Goal: Task Accomplishment & Management: Manage account settings

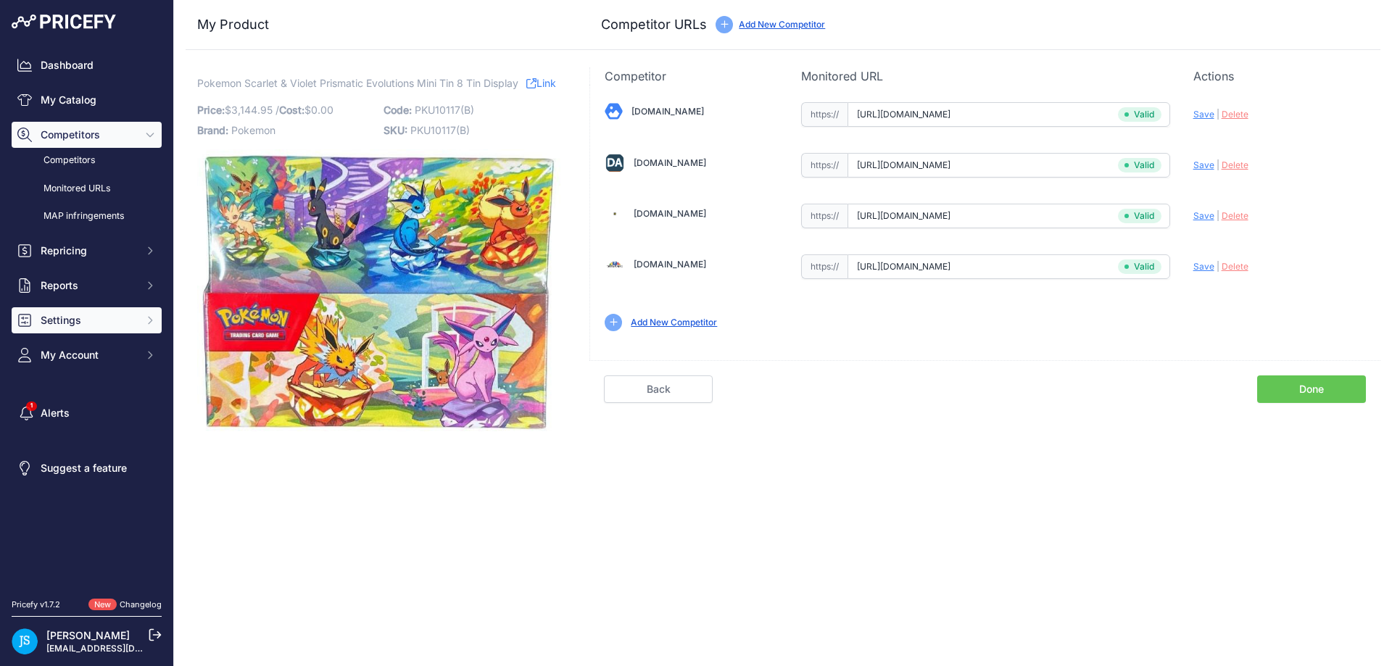
click at [129, 326] on span "Settings" at bounding box center [88, 320] width 95 height 14
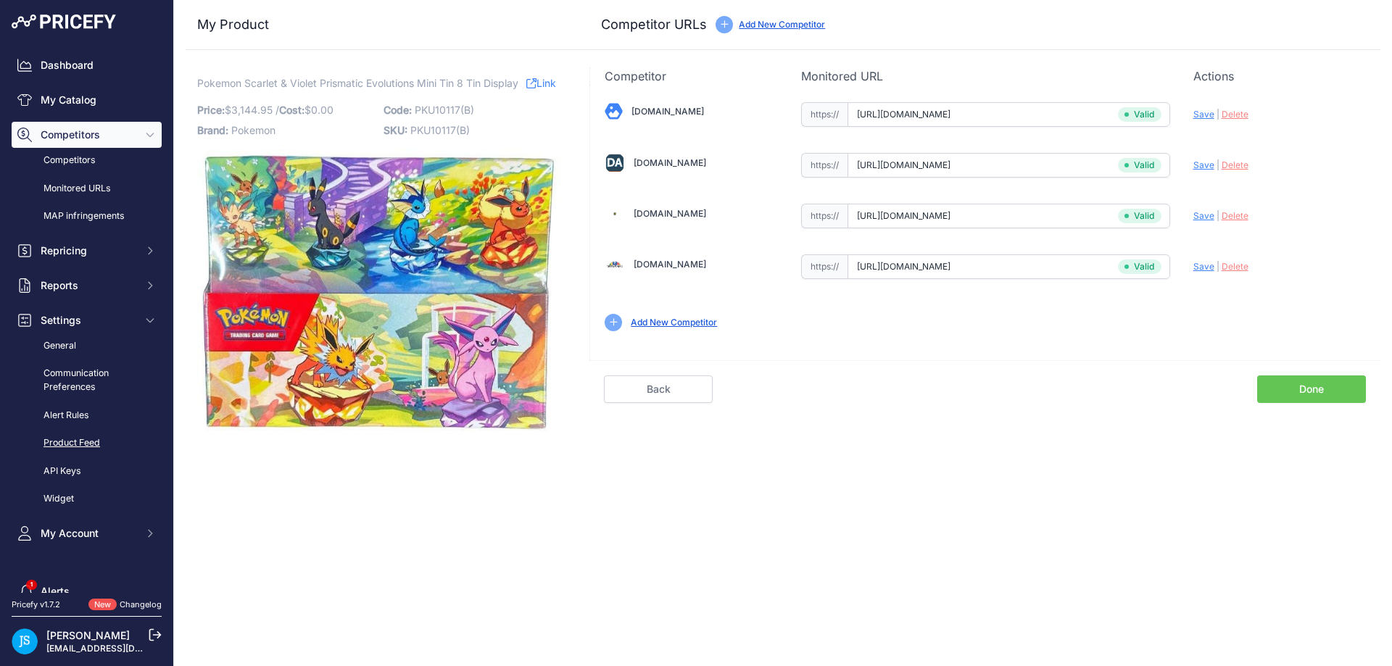
click at [90, 434] on link "Product Feed" at bounding box center [87, 443] width 150 height 25
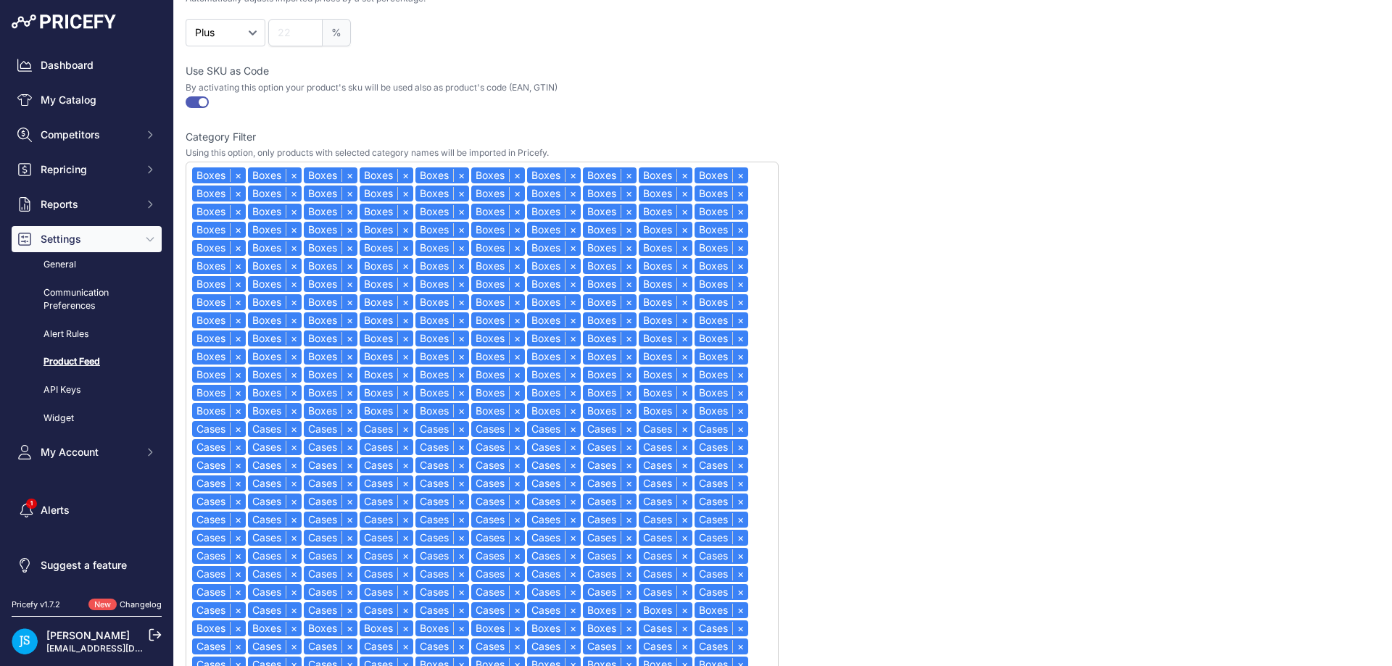
scroll to position [755, 0]
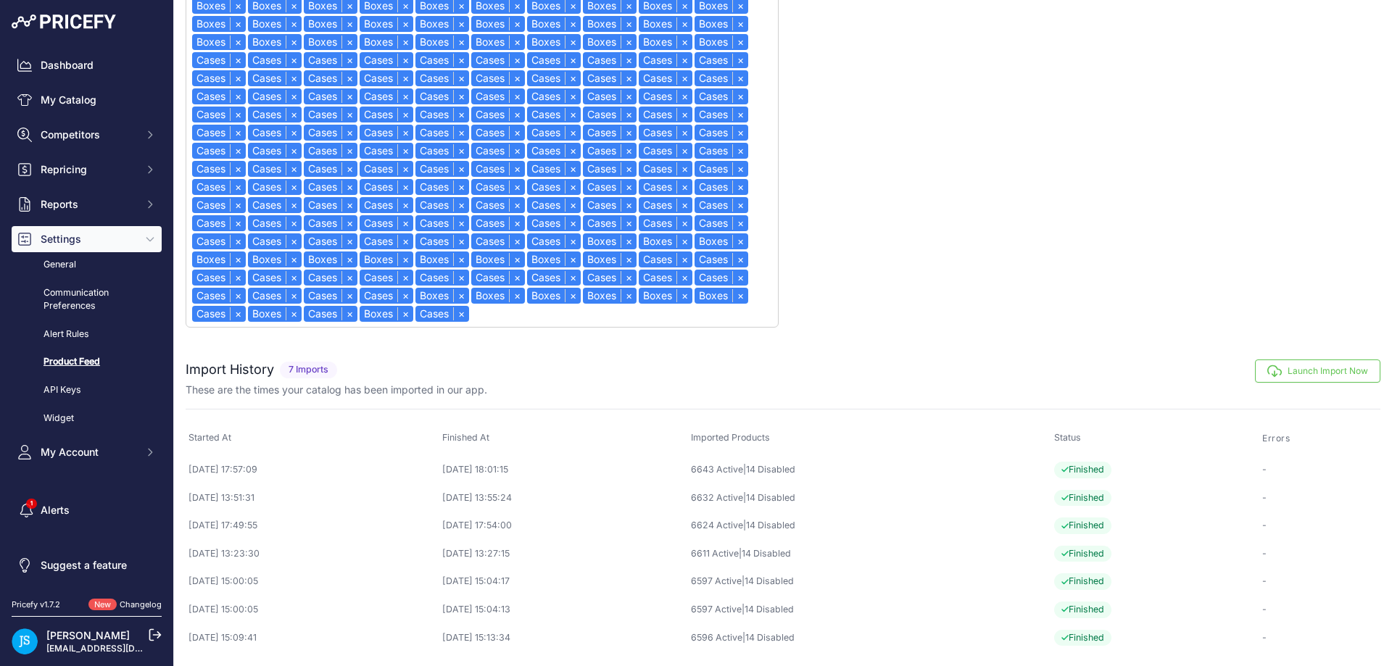
click at [1288, 375] on button "Launch Import Now" at bounding box center [1317, 371] width 125 height 23
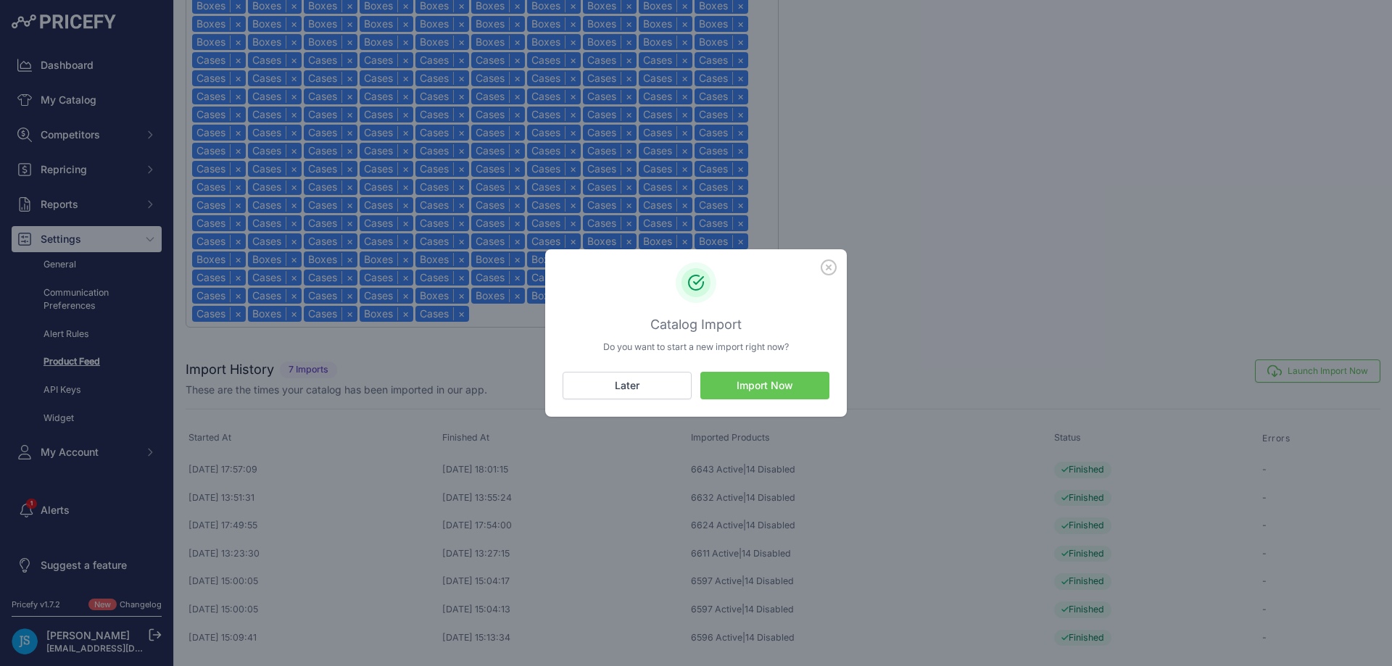
click at [774, 382] on button "Import Now" at bounding box center [764, 386] width 129 height 28
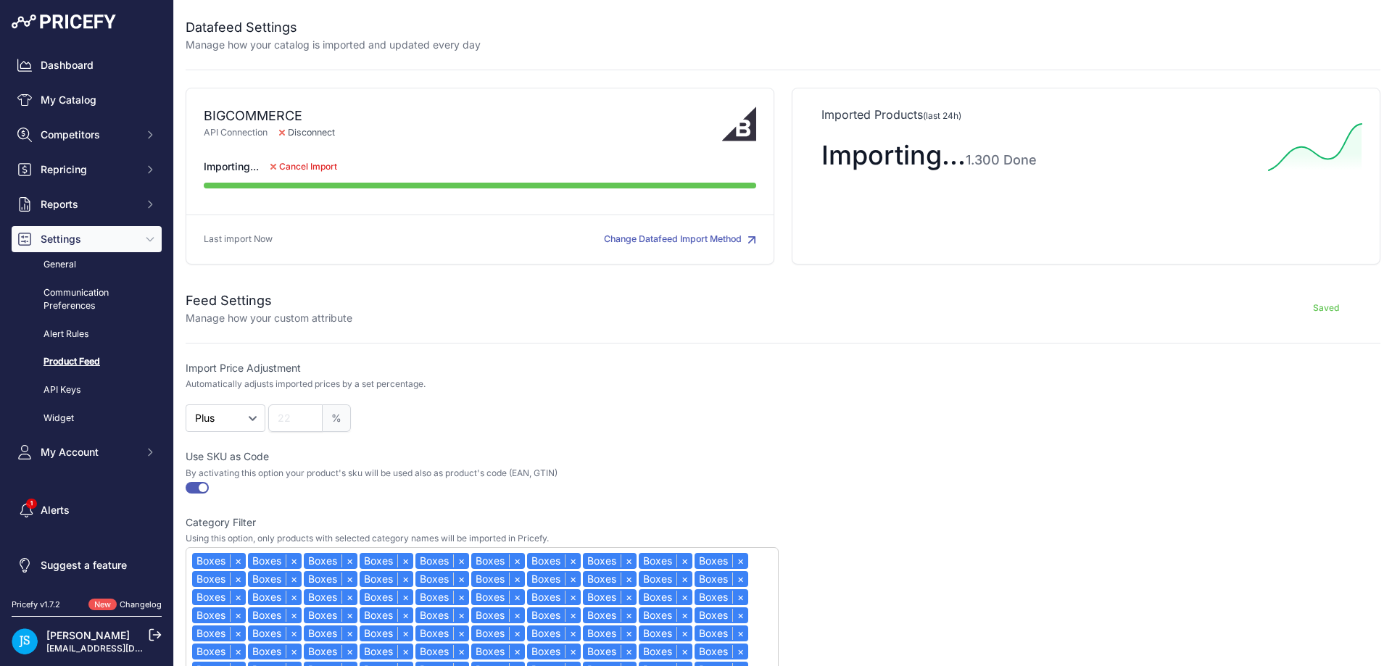
click at [883, 43] on div at bounding box center [931, 34] width 900 height 35
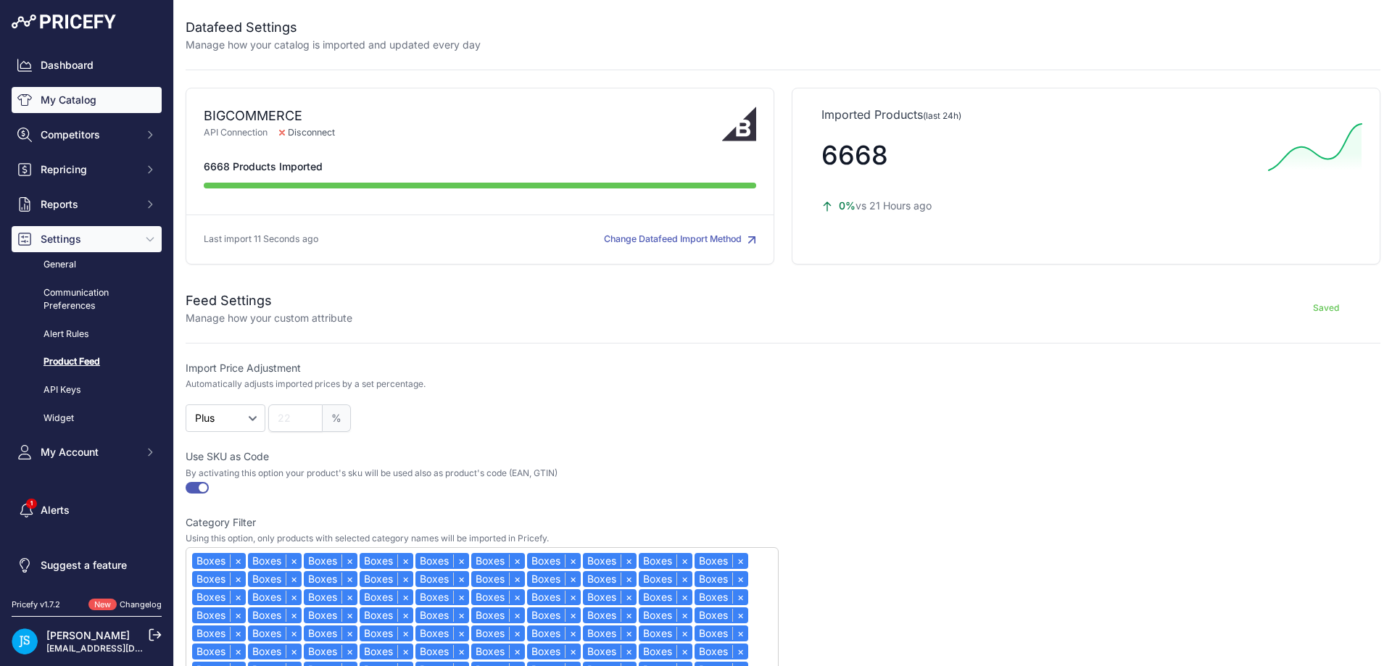
click at [114, 94] on link "My Catalog" at bounding box center [87, 100] width 150 height 26
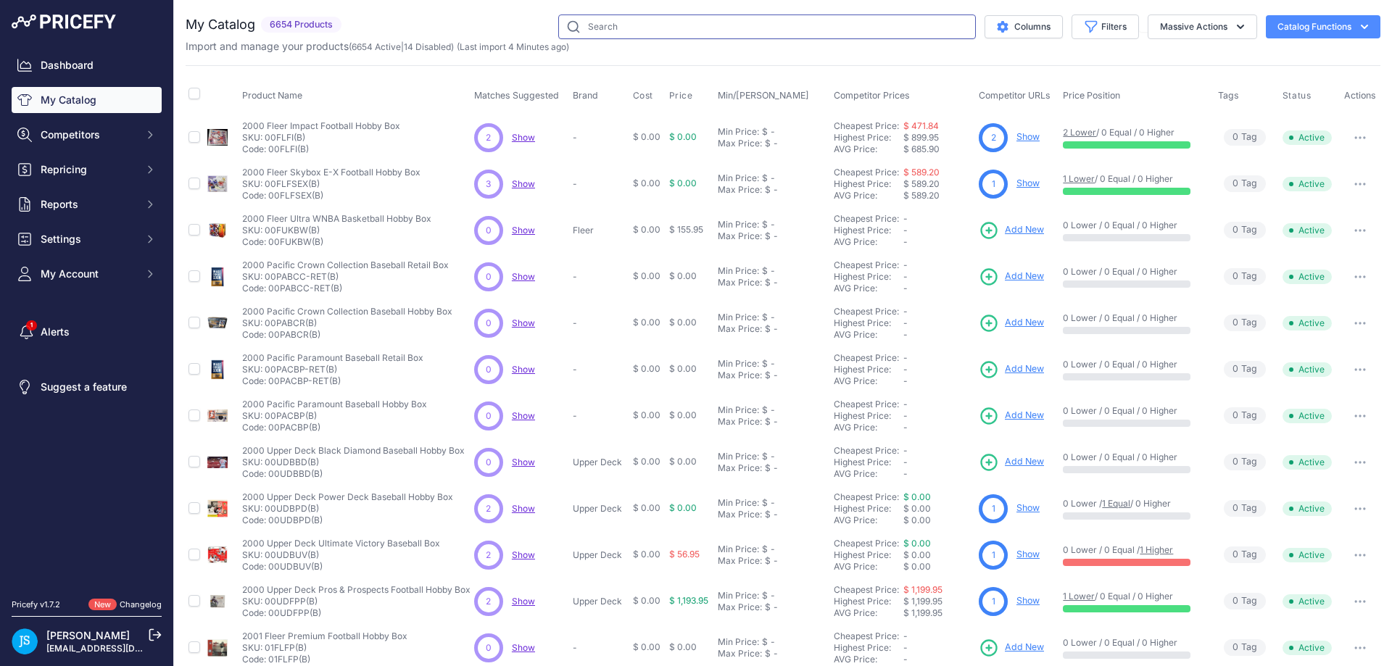
click at [609, 25] on input "text" at bounding box center [767, 26] width 418 height 25
paste input "2025 panini donruss football hobby"
type input "2025 panini donruss football hobby"
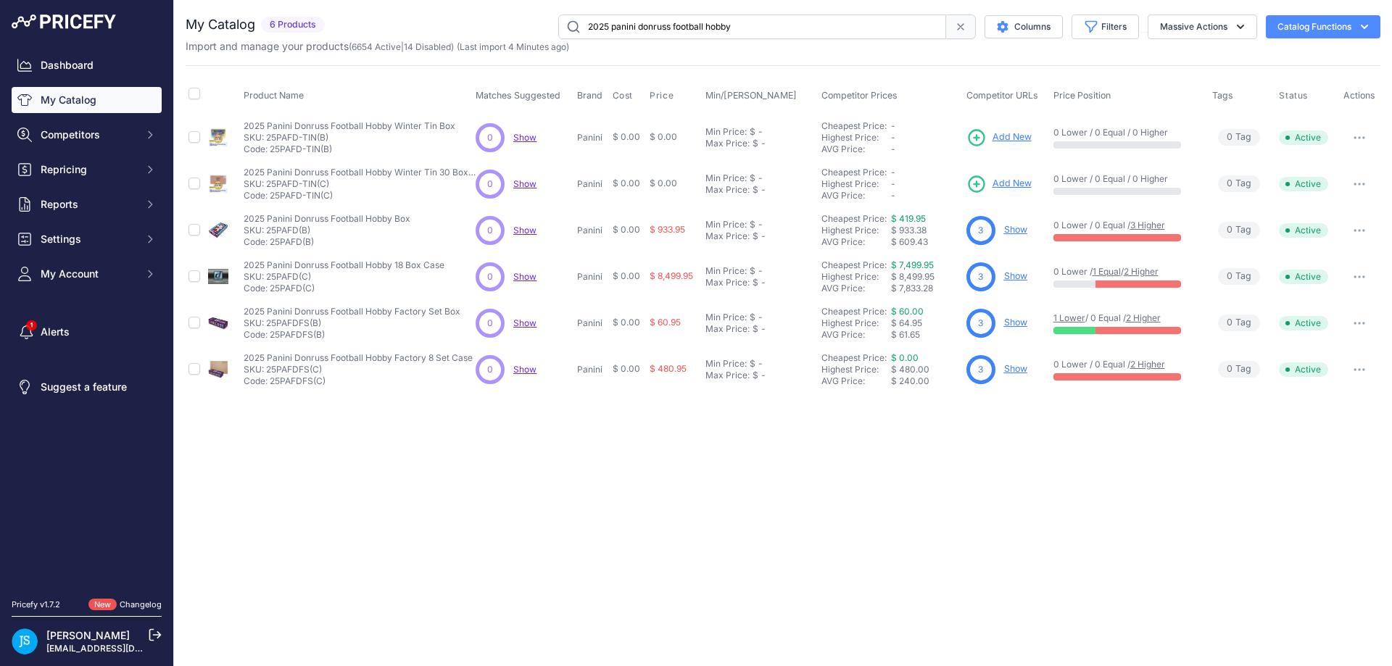
click at [1019, 229] on link "Show" at bounding box center [1015, 229] width 23 height 11
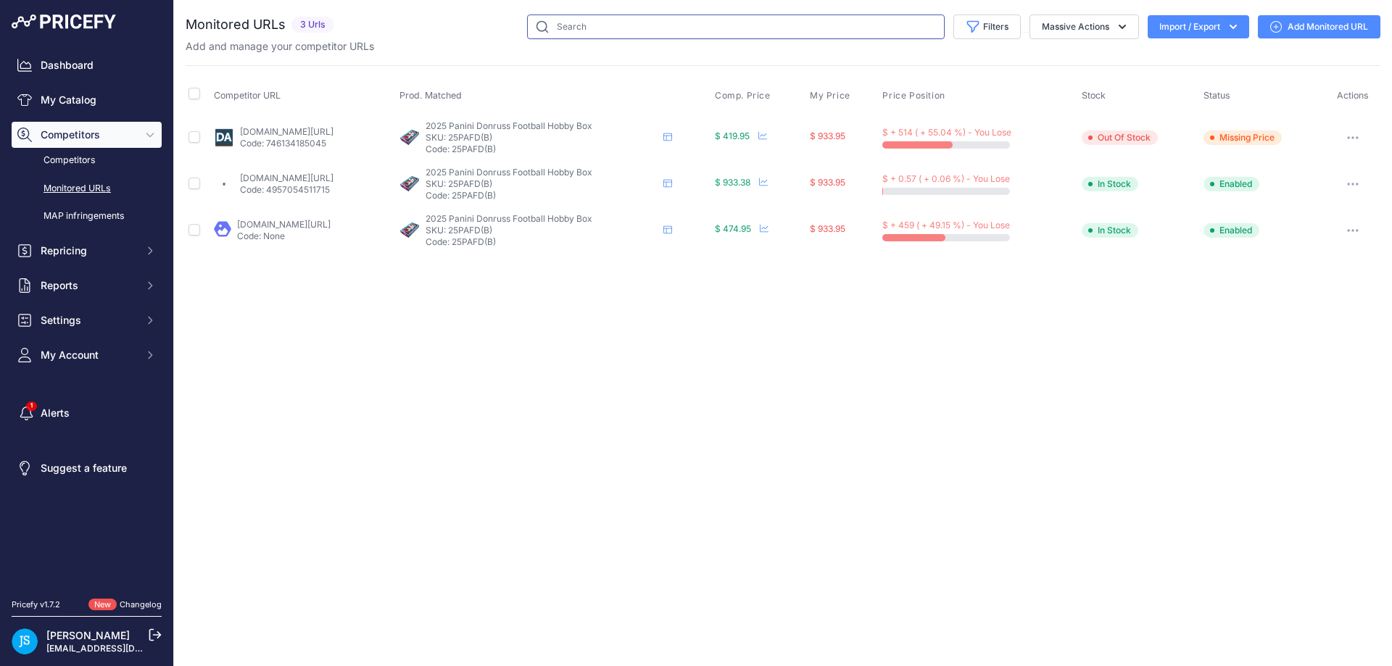
click at [610, 28] on input "text" at bounding box center [736, 26] width 418 height 25
click at [114, 89] on link "My Catalog" at bounding box center [87, 100] width 150 height 26
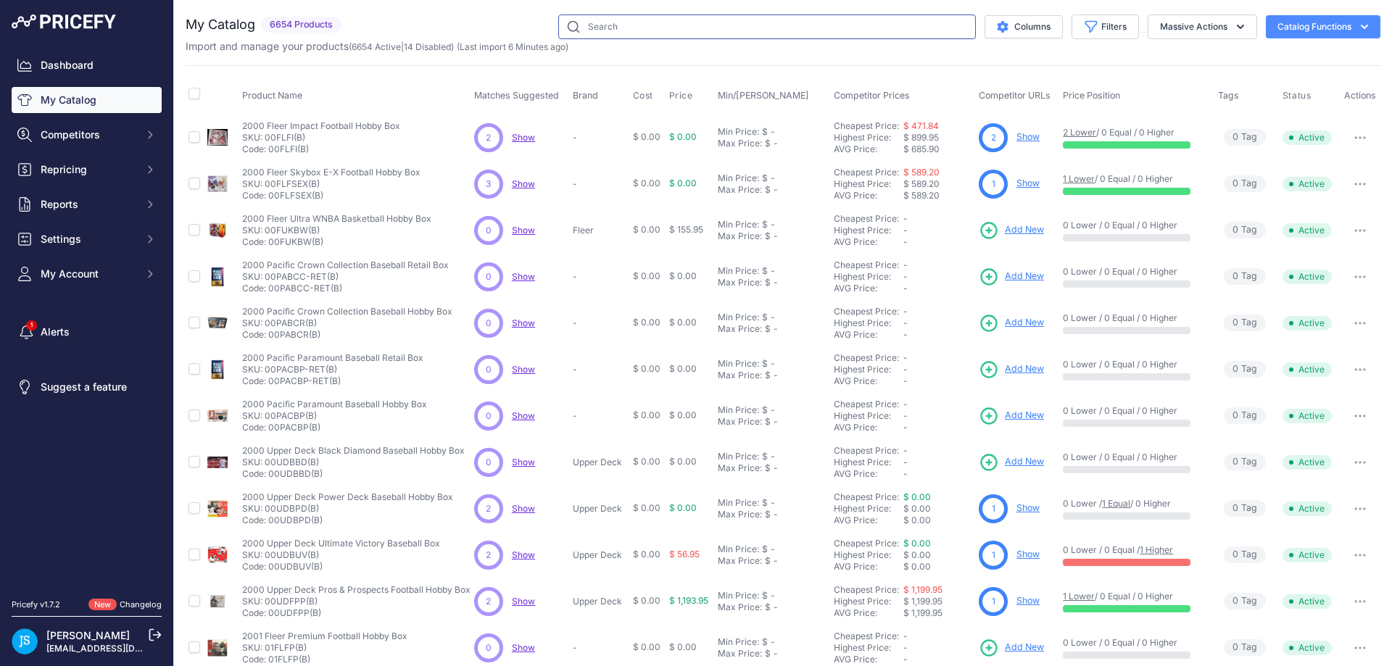
click at [683, 25] on input "text" at bounding box center [767, 26] width 418 height 25
paste input "2025 Panini Phoenix Football Hobby"
type input "2025 Panini Phoenix Football Hobby"
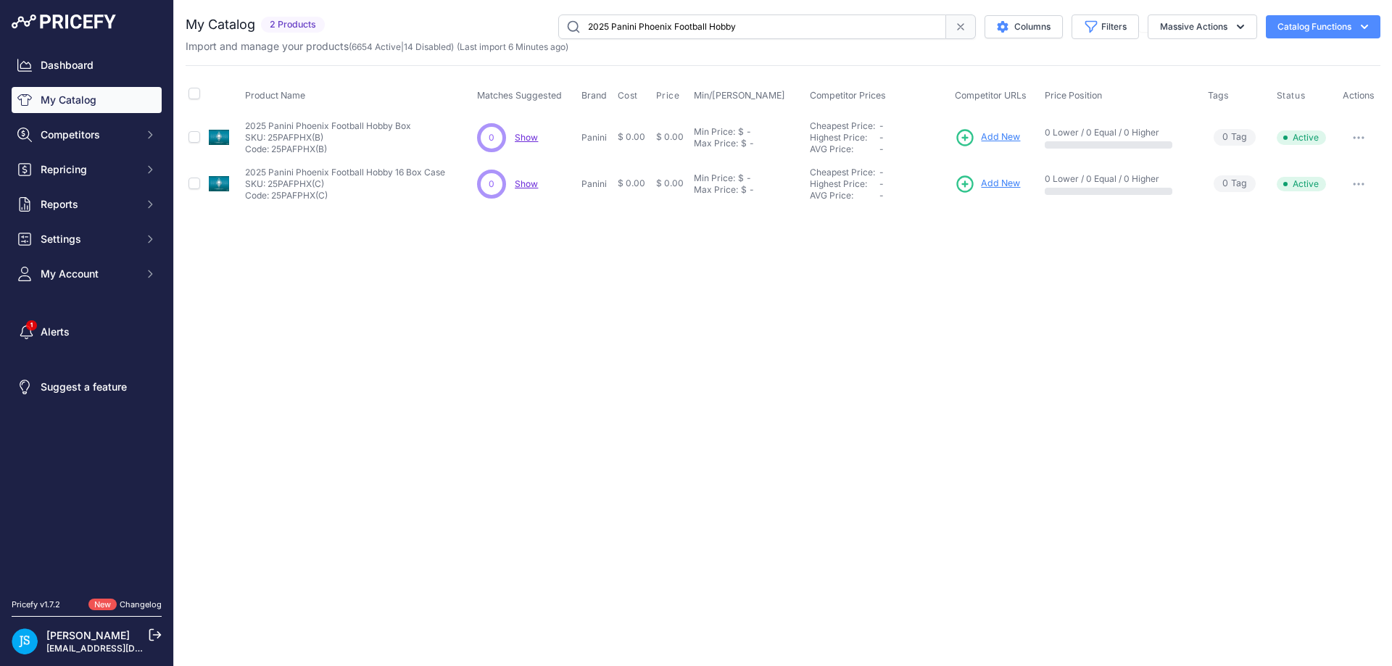
click at [983, 140] on span "Add New" at bounding box center [1000, 137] width 39 height 14
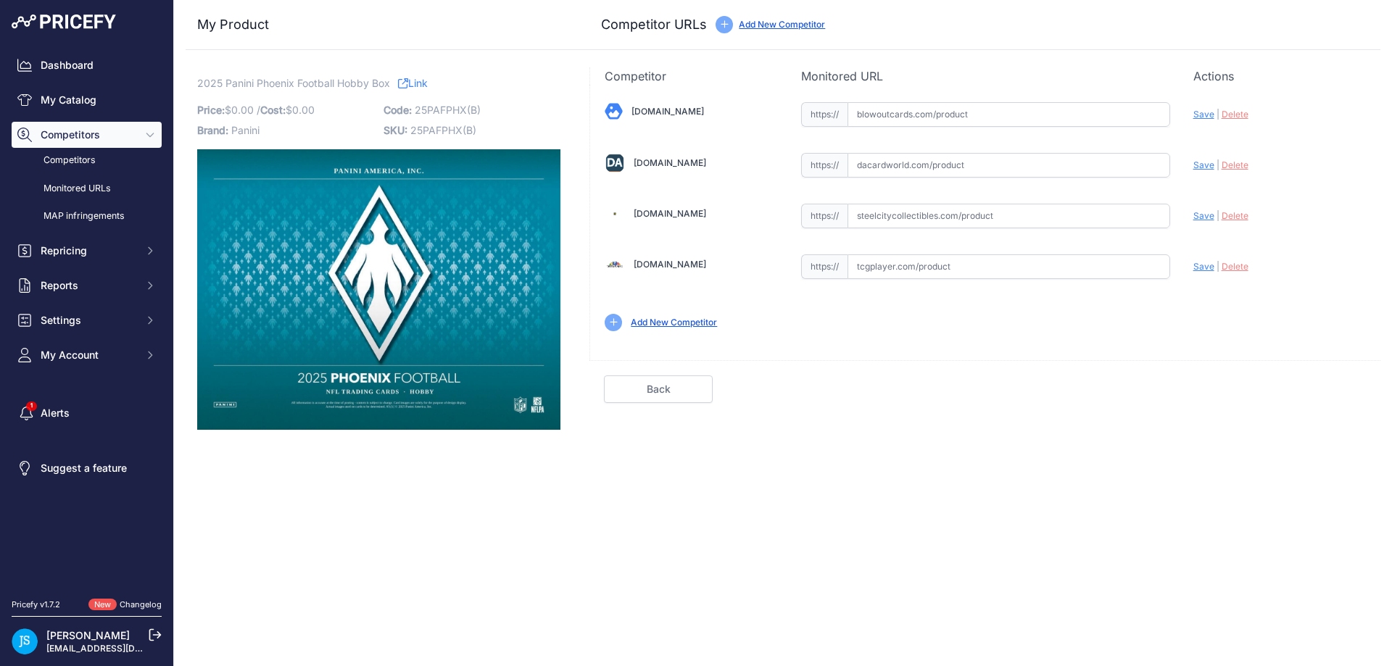
click at [872, 323] on div "Add New Competitor" at bounding box center [985, 322] width 761 height 17
click at [921, 400] on div "Done" at bounding box center [1086, 390] width 589 height 28
click at [944, 397] on div "Done" at bounding box center [1086, 390] width 589 height 28
click at [914, 378] on div "Done" at bounding box center [1086, 390] width 589 height 28
click at [958, 215] on input "text" at bounding box center [1008, 216] width 323 height 25
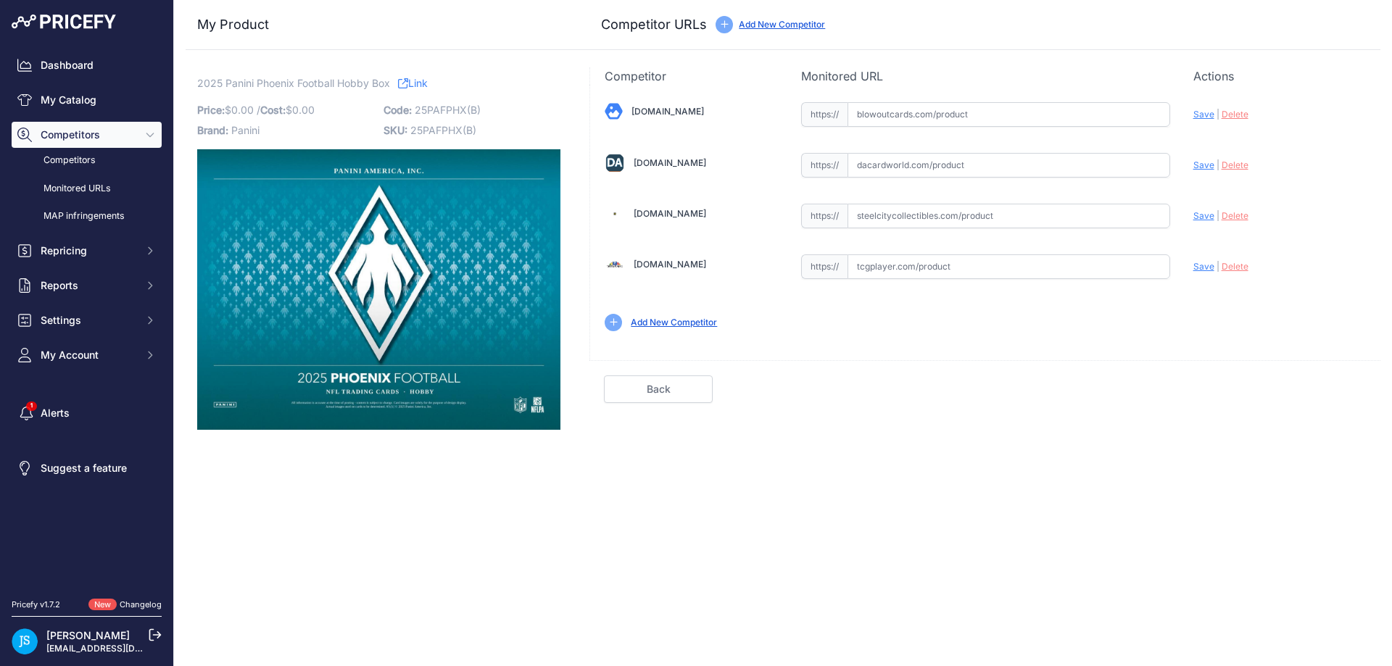
paste input "https://www.steelcitycollectibles.com/i/2025-panini-phoenix-football-hobby-box"
click at [1201, 212] on span "Save" at bounding box center [1203, 215] width 21 height 11
type input "https://www.steelcitycollectibles.com/i/2025-panini-phoenix-football-hobby-box?…"
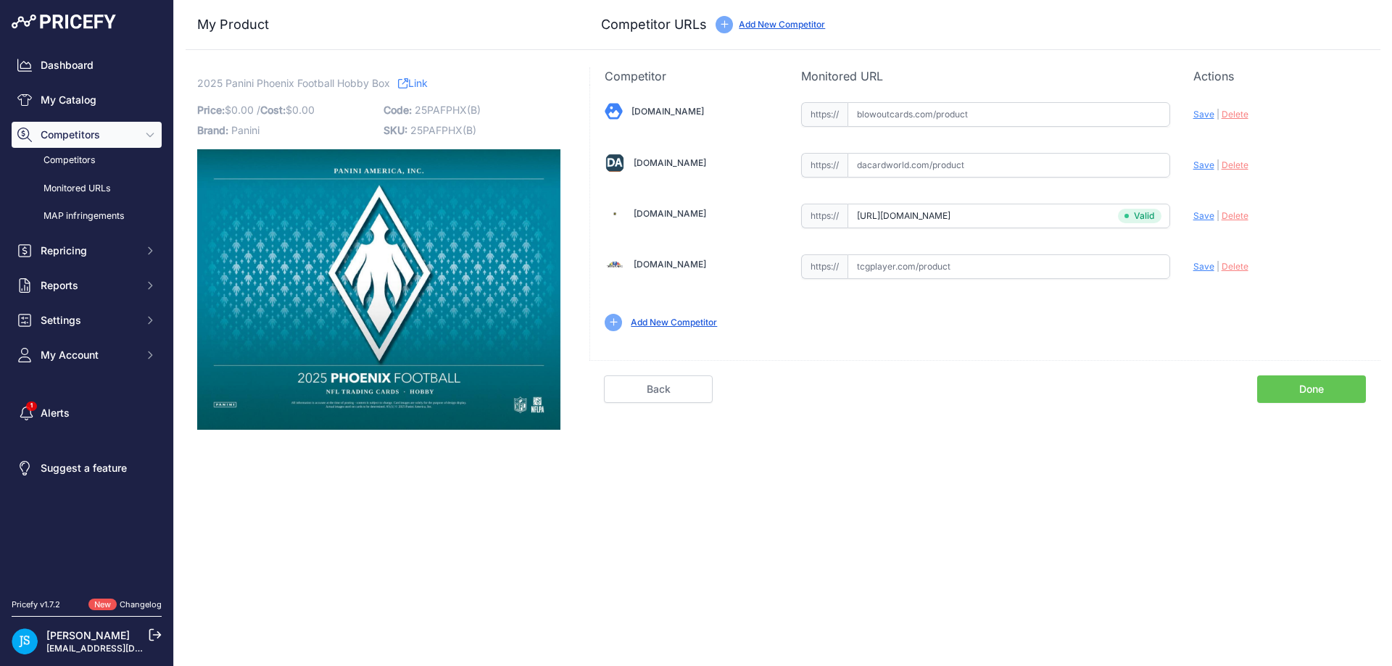
click at [936, 171] on input "text" at bounding box center [1008, 165] width 323 height 25
paste input "https://www.dacardworld.com/sports-cards/2025-panini-phoenix-football-hobby-box"
click at [1200, 167] on span "Save" at bounding box center [1203, 164] width 21 height 11
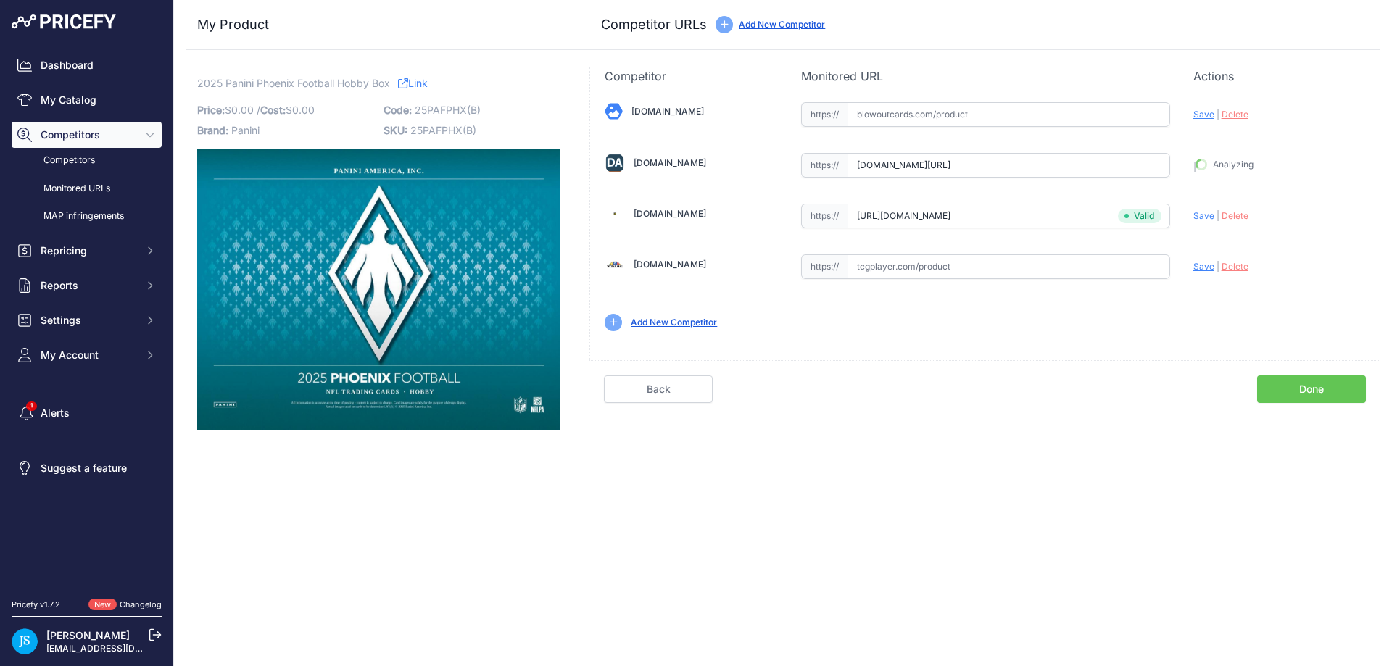
type input "https://www.dacardworld.com/sports-cards/2025-panini-phoenix-football-hobby-box…"
click at [925, 117] on input "text" at bounding box center [1008, 114] width 323 height 25
paste input "https://www.blowoutcards.com/2025-panini-phoenix-football-hobby-box.html"
click at [1193, 115] on span "Save" at bounding box center [1203, 114] width 21 height 11
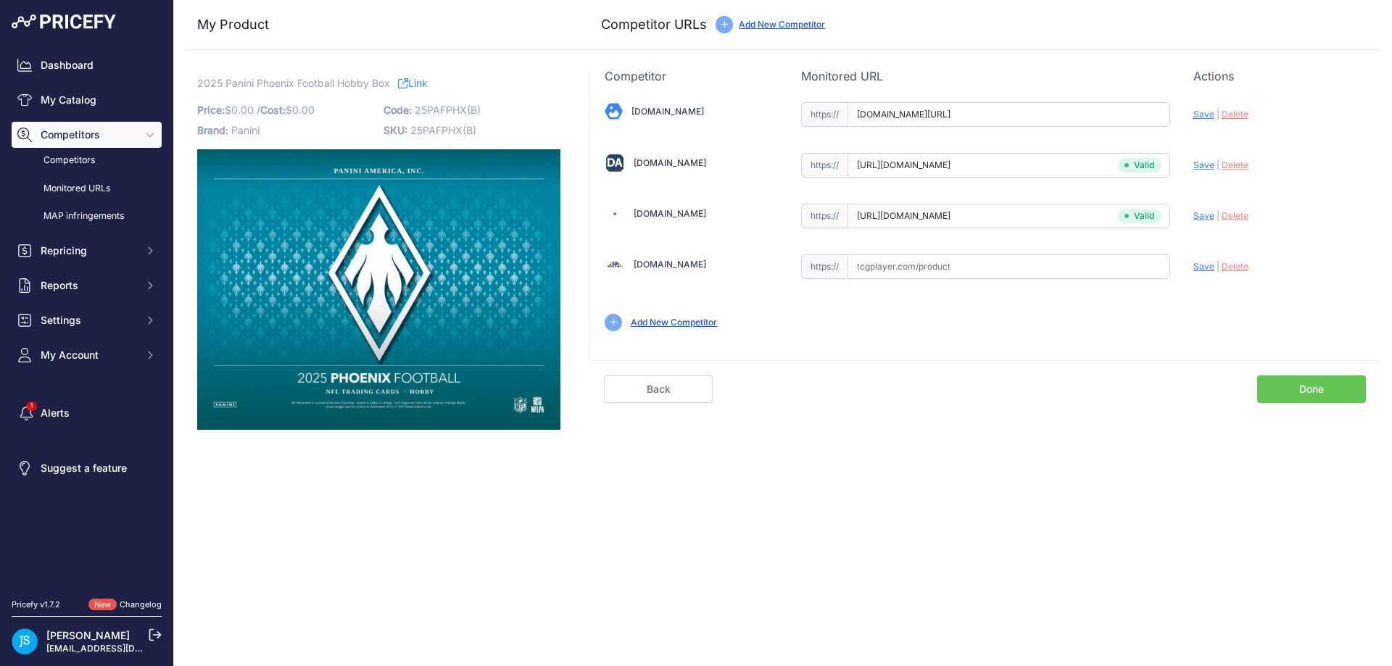
scroll to position [0, 0]
type input "https://www.blowoutcards.com/2025-panini-phoenix-football-hobby-box.html?prirul…"
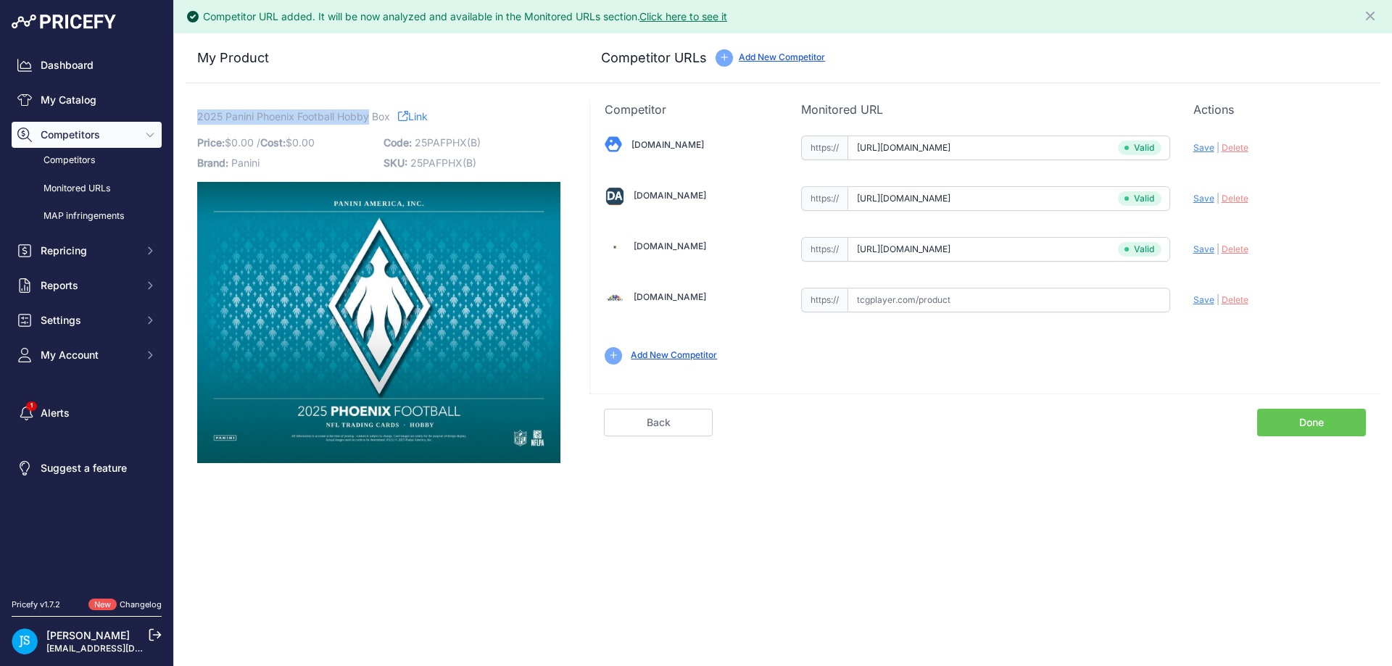
drag, startPoint x: 197, startPoint y: 115, endPoint x: 369, endPoint y: 115, distance: 171.8
click at [369, 115] on span "2025 Panini Phoenix Football Hobby Box" at bounding box center [293, 116] width 193 height 18
copy span "2025 Panini Phoenix Football Hobby"
click at [107, 105] on link "My Catalog" at bounding box center [87, 100] width 150 height 26
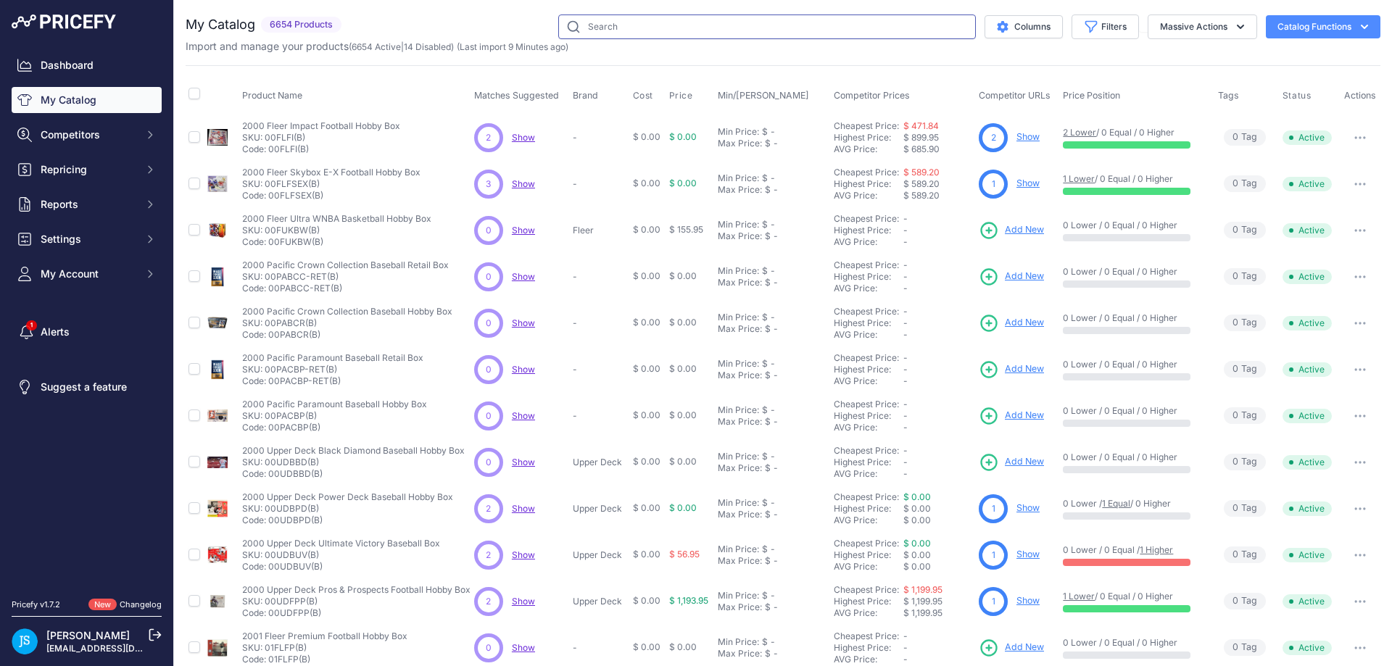
click at [581, 31] on input "text" at bounding box center [767, 26] width 418 height 25
paste input "2025 Panini Phoenix Football Hobby"
type input "2025 Panini Phoenix Football Hobby"
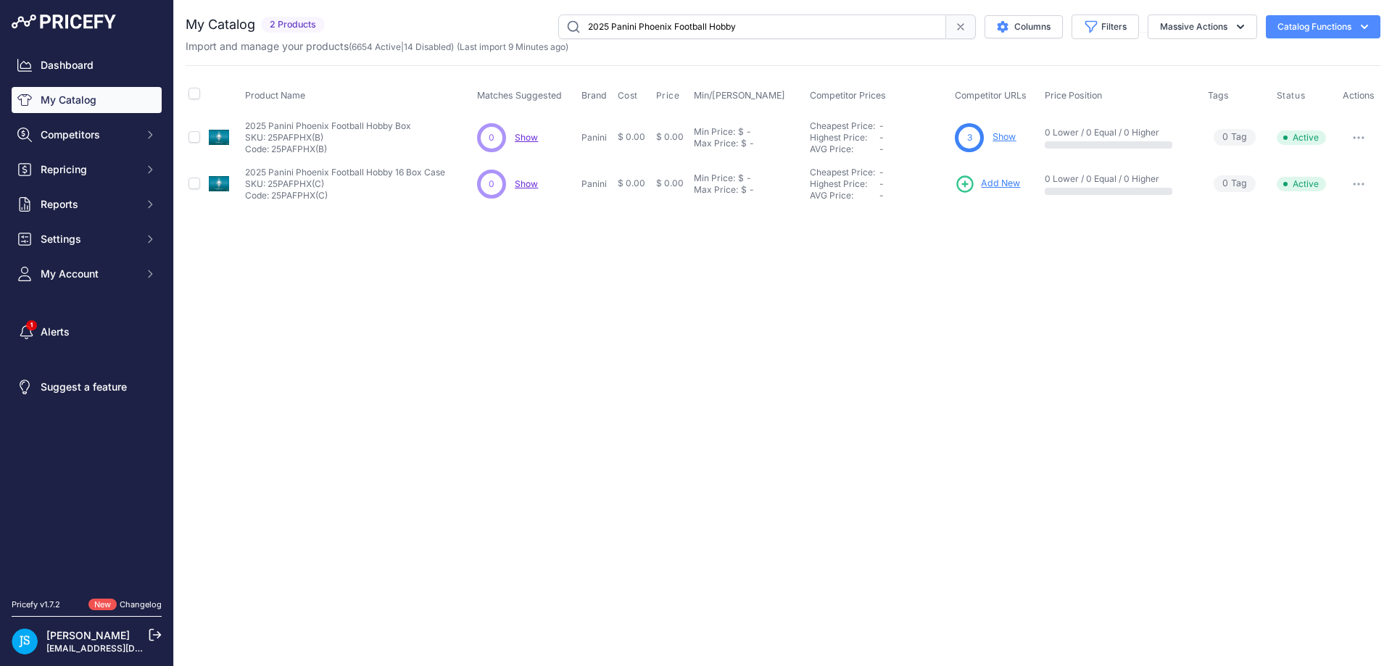
click at [1011, 184] on span "Add New" at bounding box center [1000, 184] width 39 height 14
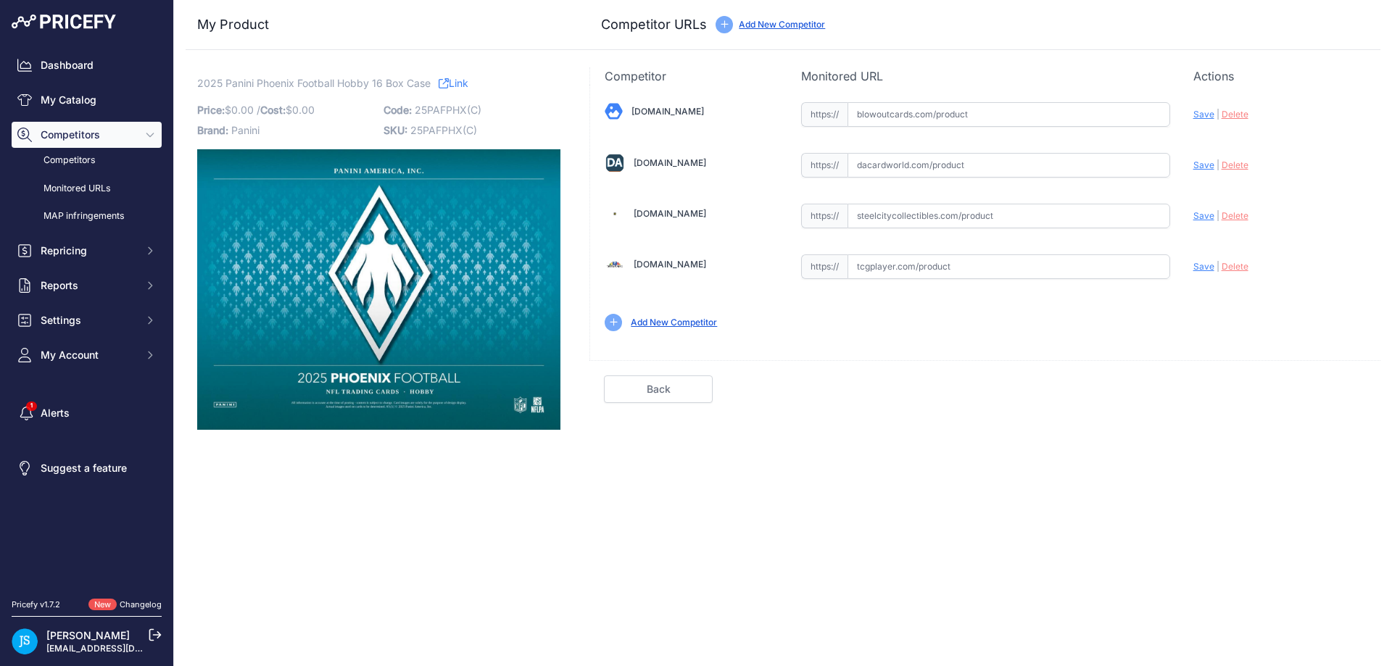
click at [895, 207] on input "text" at bounding box center [1008, 216] width 323 height 25
paste input "[URL][DOMAIN_NAME]"
click at [1203, 220] on span "Save" at bounding box center [1203, 215] width 21 height 11
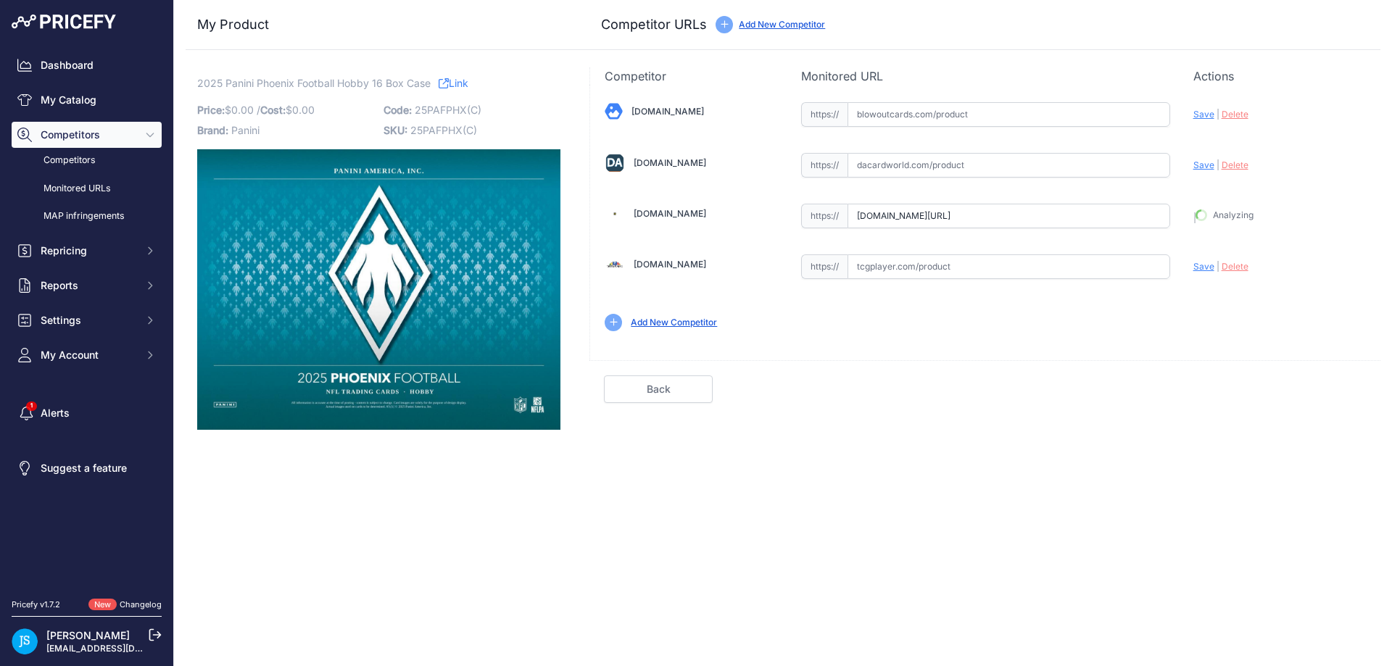
type input "https://www.steelcitycollectibles.com/i/2025-panini-phoenix-football-hobby-16-b…"
click at [876, 168] on input "text" at bounding box center [1008, 165] width 323 height 25
paste input "https://www.dacardworld.com/sports-cards/2025-panini-phoenix-football-hobby-16-…"
click at [1209, 166] on span "Save" at bounding box center [1203, 164] width 21 height 11
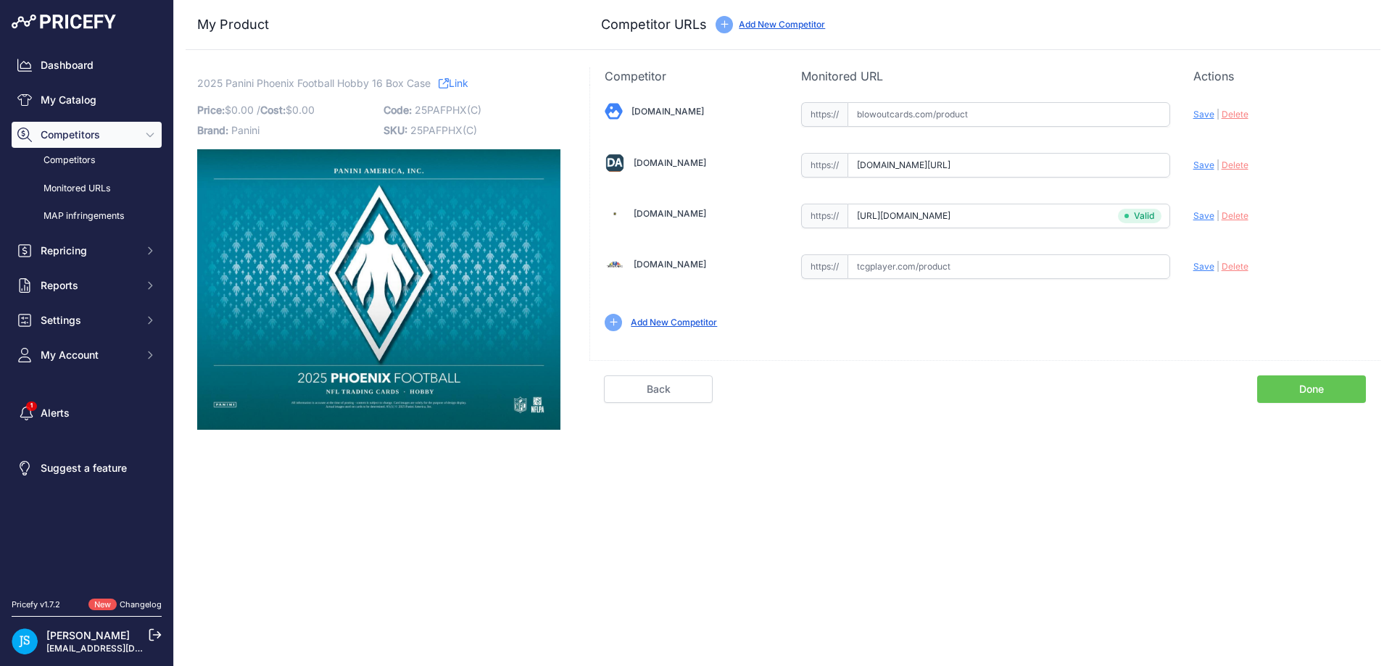
scroll to position [0, 0]
type input "https://www.dacardworld.com/sports-cards/2025-panini-phoenix-football-hobby-16-…"
click at [987, 114] on input "text" at bounding box center [1008, 114] width 323 height 25
paste input "https://www.blowoutcards.com/2025-panini-phoenix-football-hobby-16-box-case.html"
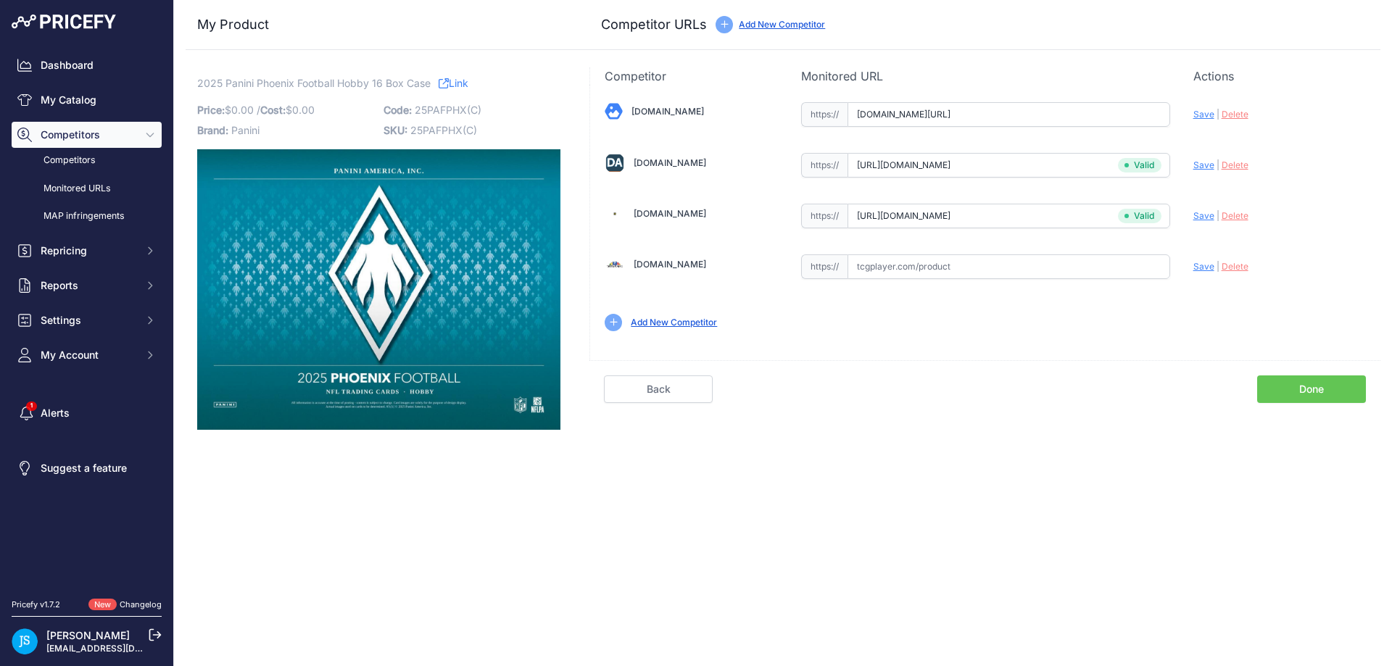
click at [1204, 111] on span "Save" at bounding box center [1203, 114] width 21 height 11
type input "https://www.blowoutcards.com/2025-panini-phoenix-football-hobby-16-box-case.htm…"
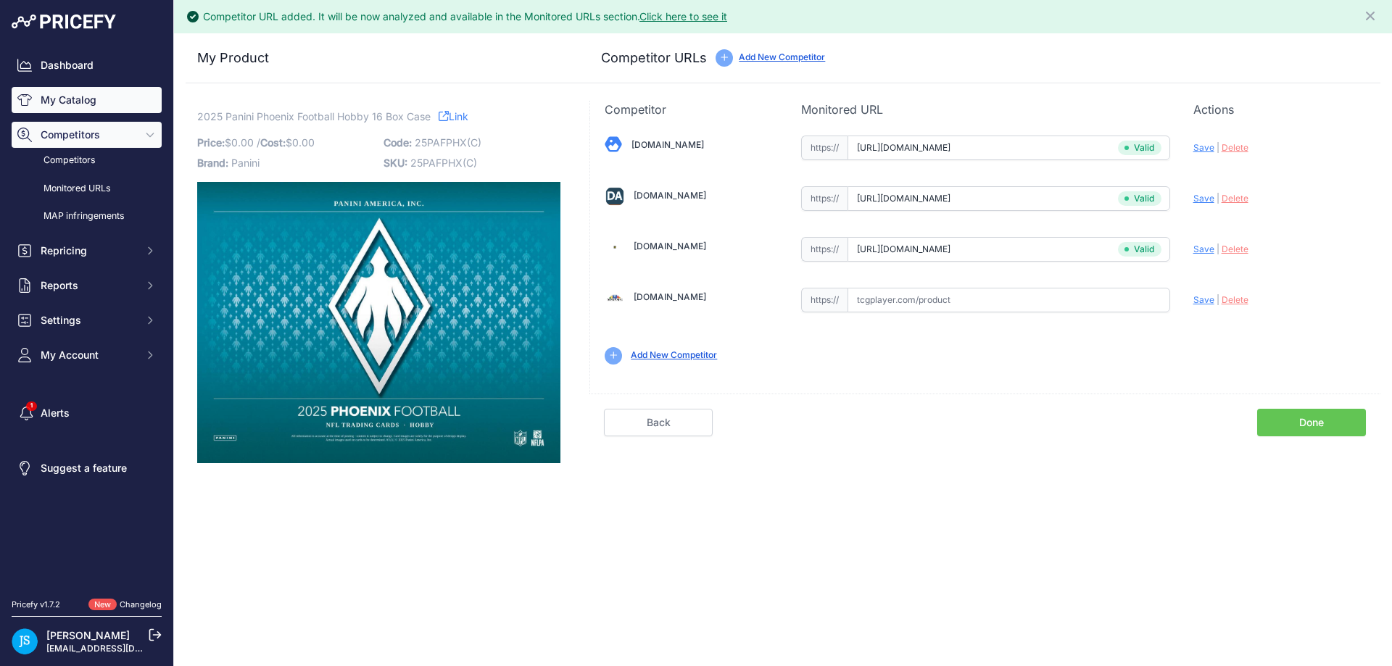
click at [76, 99] on link "My Catalog" at bounding box center [87, 100] width 150 height 26
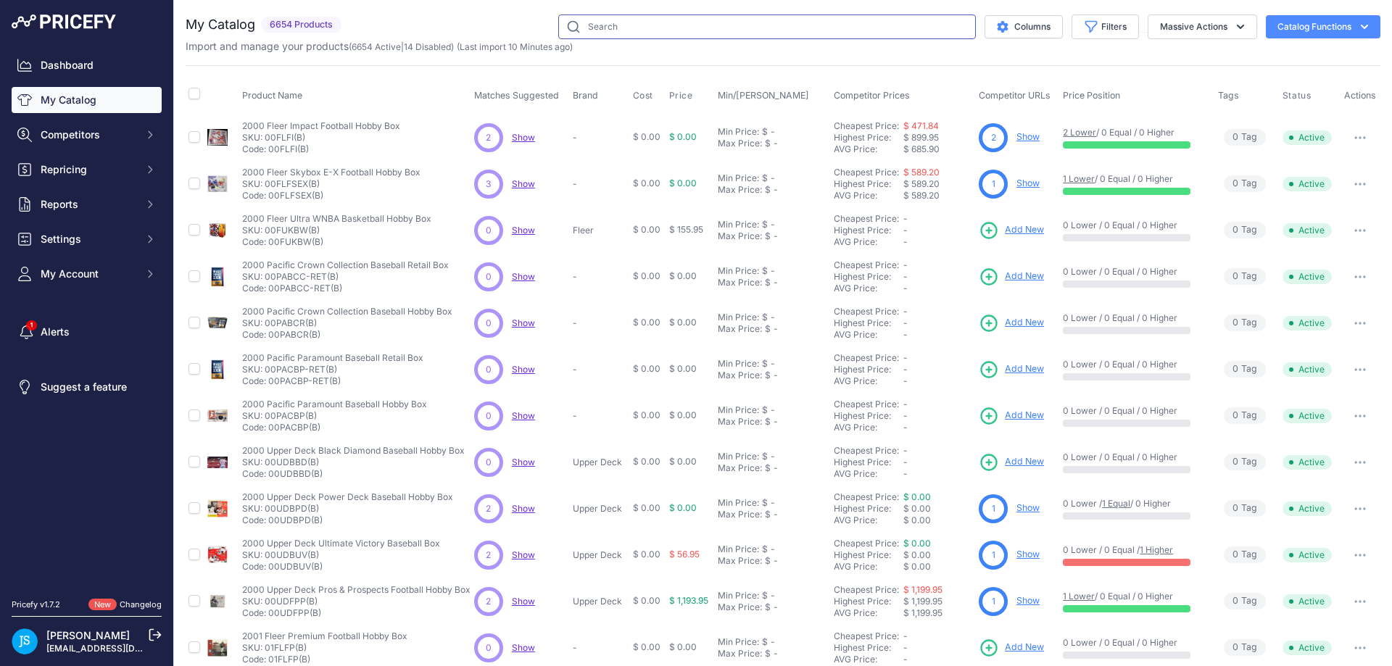
click at [687, 33] on input "text" at bounding box center [767, 26] width 418 height 25
click at [687, 32] on input "text" at bounding box center [767, 26] width 418 height 25
paste input "2025 Panini Select Baseball Hobby"
type input "2025 Panini Select Baseball Hobby"
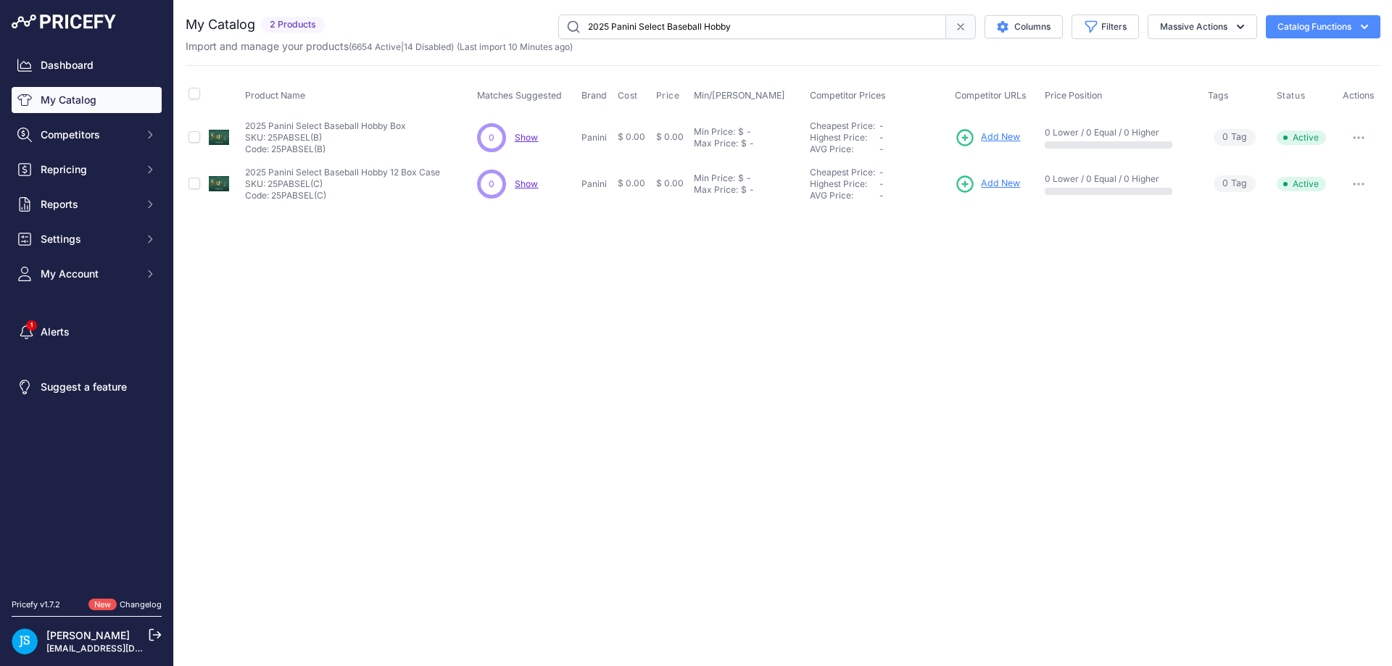
click at [1011, 133] on span "Add New" at bounding box center [1000, 137] width 39 height 14
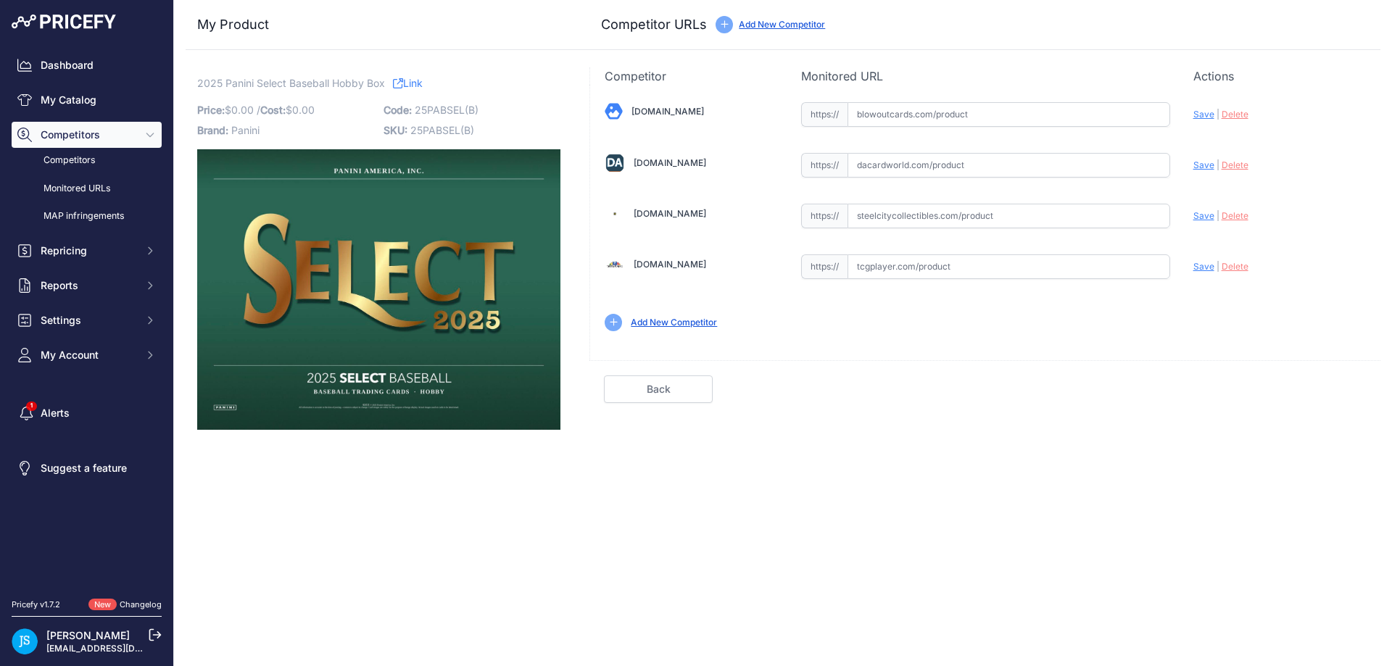
click at [951, 223] on input "text" at bounding box center [1008, 216] width 323 height 25
paste input "[URL][DOMAIN_NAME]"
click at [1203, 211] on span "Save" at bounding box center [1203, 215] width 21 height 11
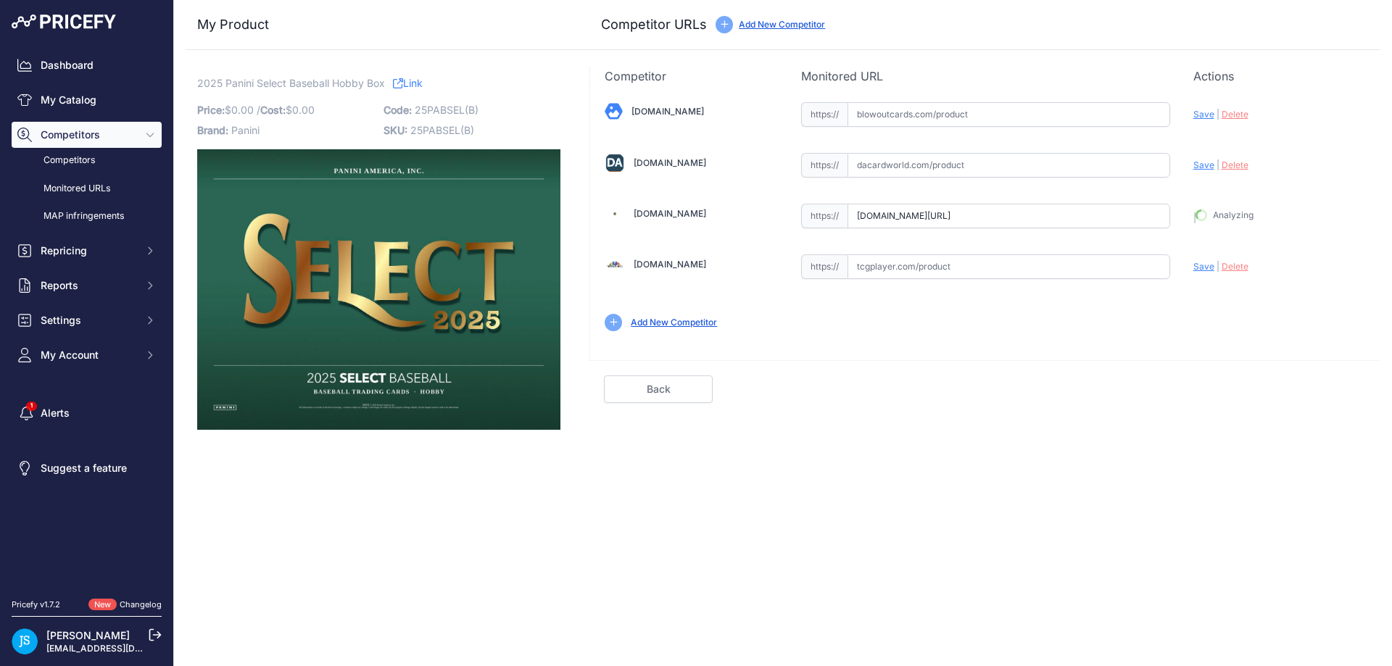
type input "[URL][DOMAIN_NAME]"
click at [982, 164] on input "text" at bounding box center [1008, 165] width 323 height 25
paste input "[URL][DOMAIN_NAME]"
click at [1198, 163] on span "Save" at bounding box center [1203, 164] width 21 height 11
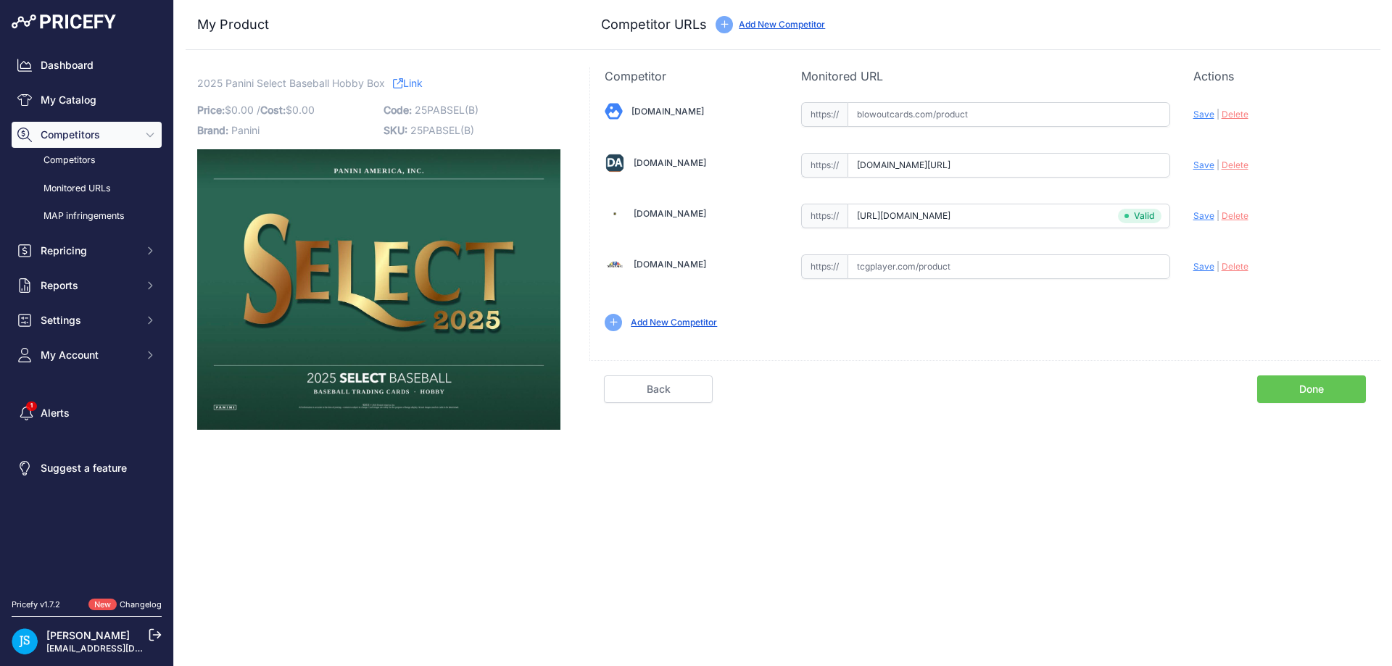
scroll to position [0, 0]
type input "https://www.dacardworld.com/sports-cards/2025-panini-select-baseball-hobby-box?…"
click at [1000, 122] on input "text" at bounding box center [1008, 114] width 323 height 25
paste input "https://www.blowoutcards.com/2025-panini-select-baseball-hobby-box.html"
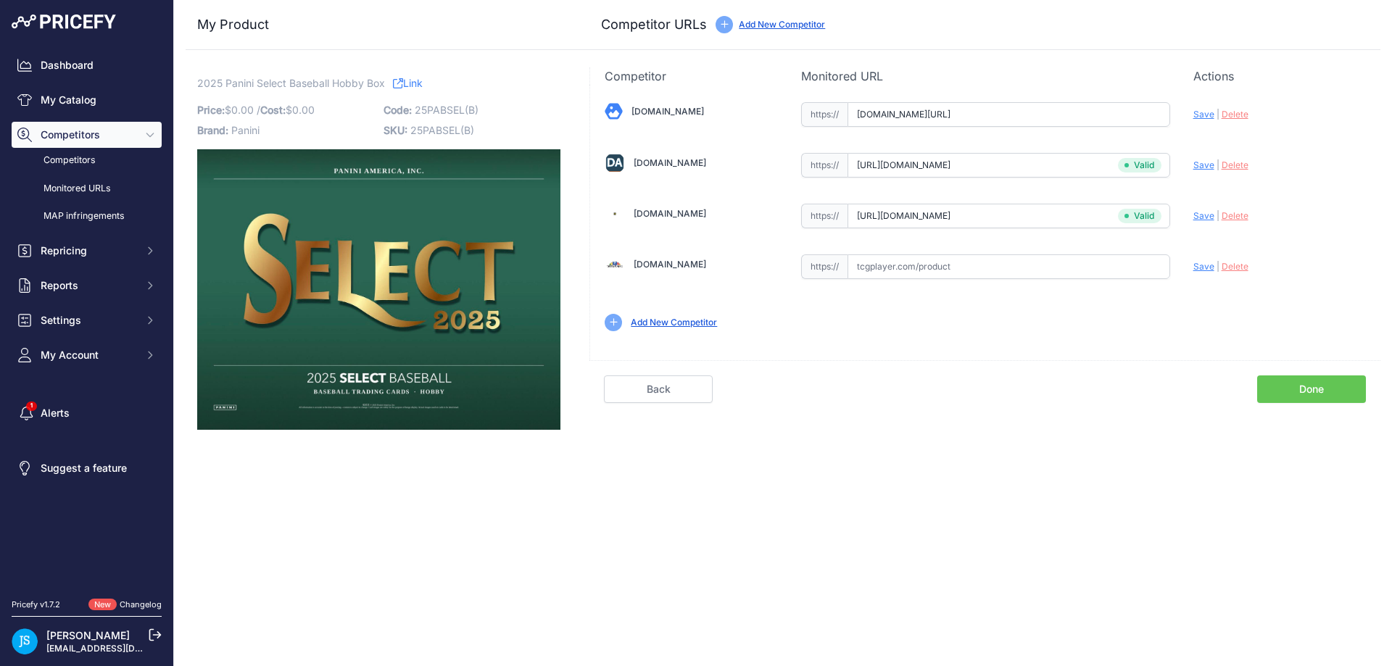
click at [1202, 109] on span "Save" at bounding box center [1203, 114] width 21 height 11
type input "https://www.blowoutcards.com/2025-panini-select-baseball-hobby-box.html?prirule…"
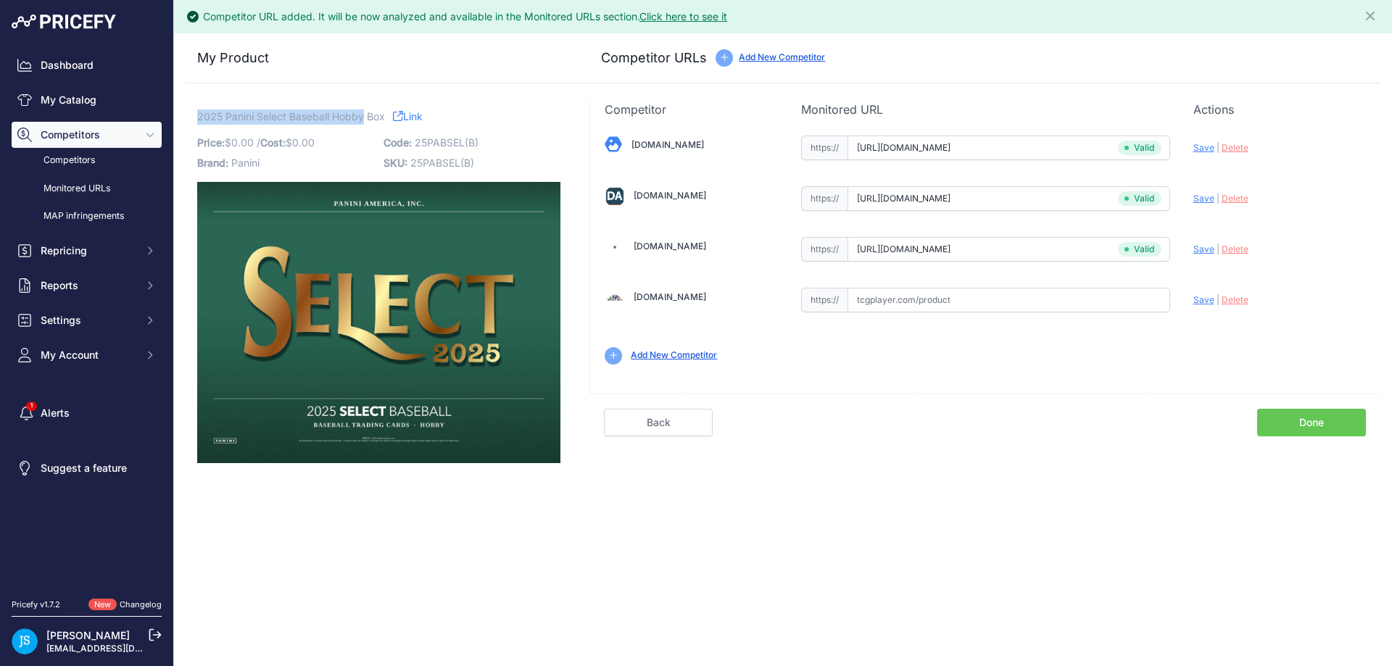
drag, startPoint x: 308, startPoint y: 110, endPoint x: 362, endPoint y: 112, distance: 54.4
click at [362, 112] on span "2025 Panini Select Baseball Hobby Box" at bounding box center [291, 116] width 188 height 18
copy span "2025 Panini Select Baseball Hobby"
click at [128, 96] on link "My Catalog" at bounding box center [87, 100] width 150 height 26
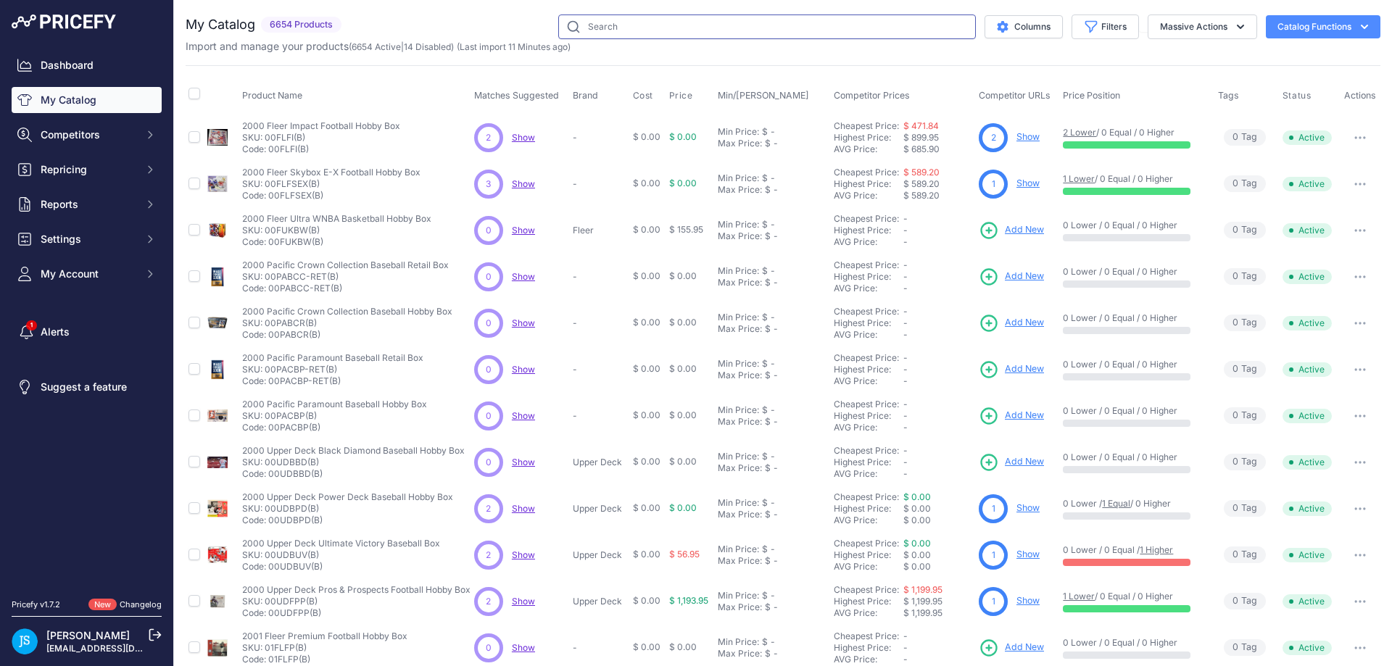
click at [752, 30] on input "text" at bounding box center [767, 26] width 418 height 25
paste input "2025 Panini Select Baseball Hobby"
type input "2025 Panini Select Baseball Hobby"
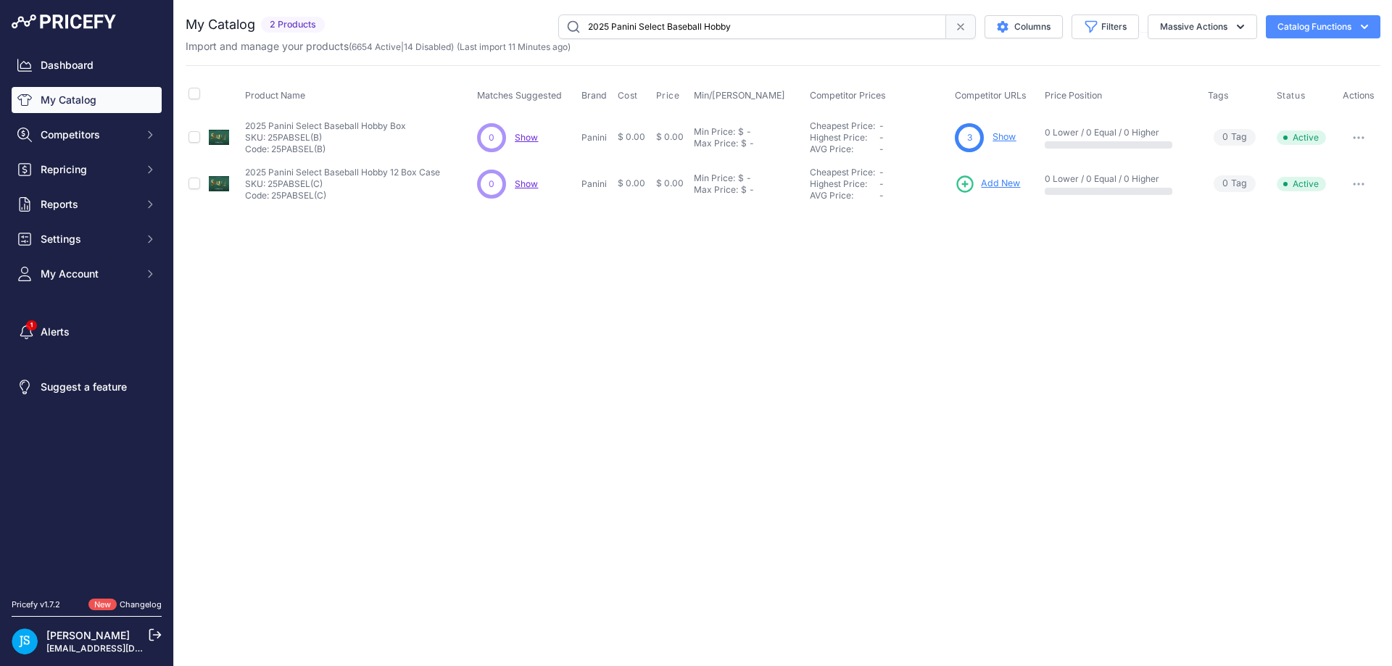
click at [1010, 187] on span "Add New" at bounding box center [1000, 184] width 39 height 14
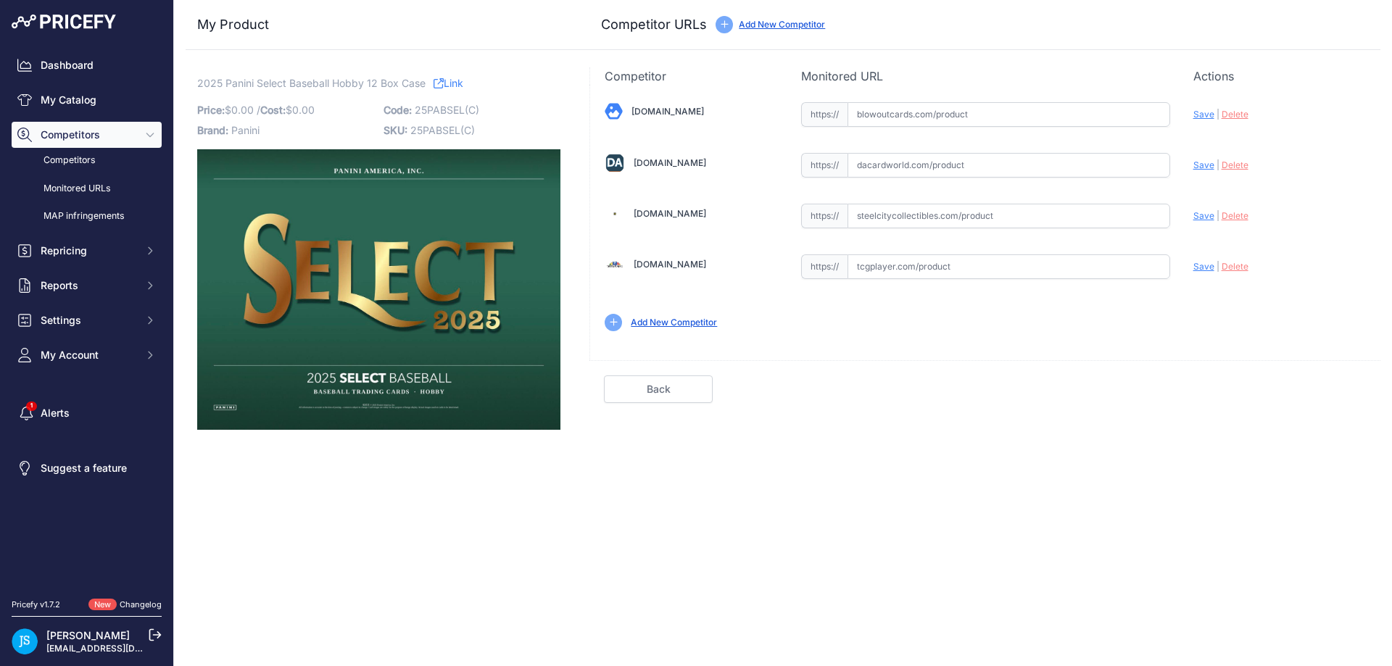
click at [959, 217] on input "text" at bounding box center [1008, 216] width 323 height 25
paste input "[URL][DOMAIN_NAME]"
click at [1201, 222] on div "Update Profile Save | [GEOGRAPHIC_DATA] Analyzing" at bounding box center [1279, 212] width 173 height 22
click at [1203, 216] on span "Save" at bounding box center [1203, 215] width 21 height 11
type input "[URL][DOMAIN_NAME]"
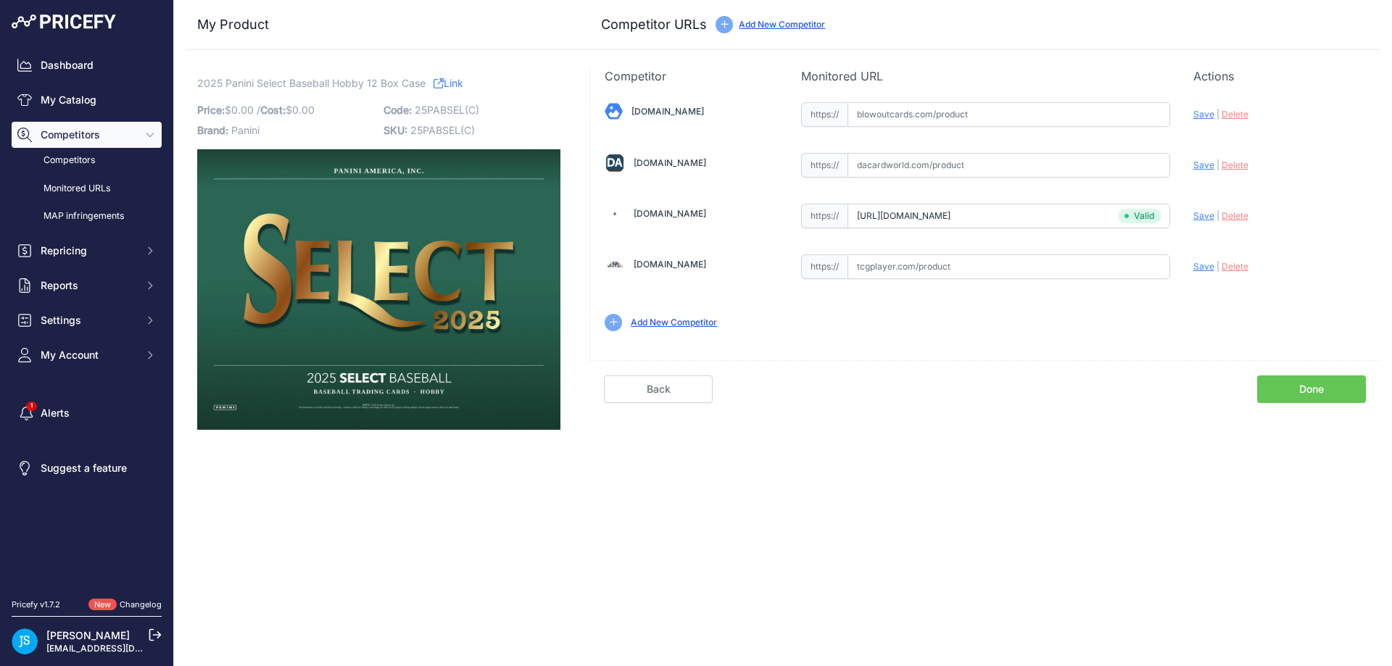
click at [952, 168] on input "text" at bounding box center [1008, 165] width 323 height 25
paste input "[URL][DOMAIN_NAME]"
click at [1198, 167] on span "Save" at bounding box center [1203, 164] width 21 height 11
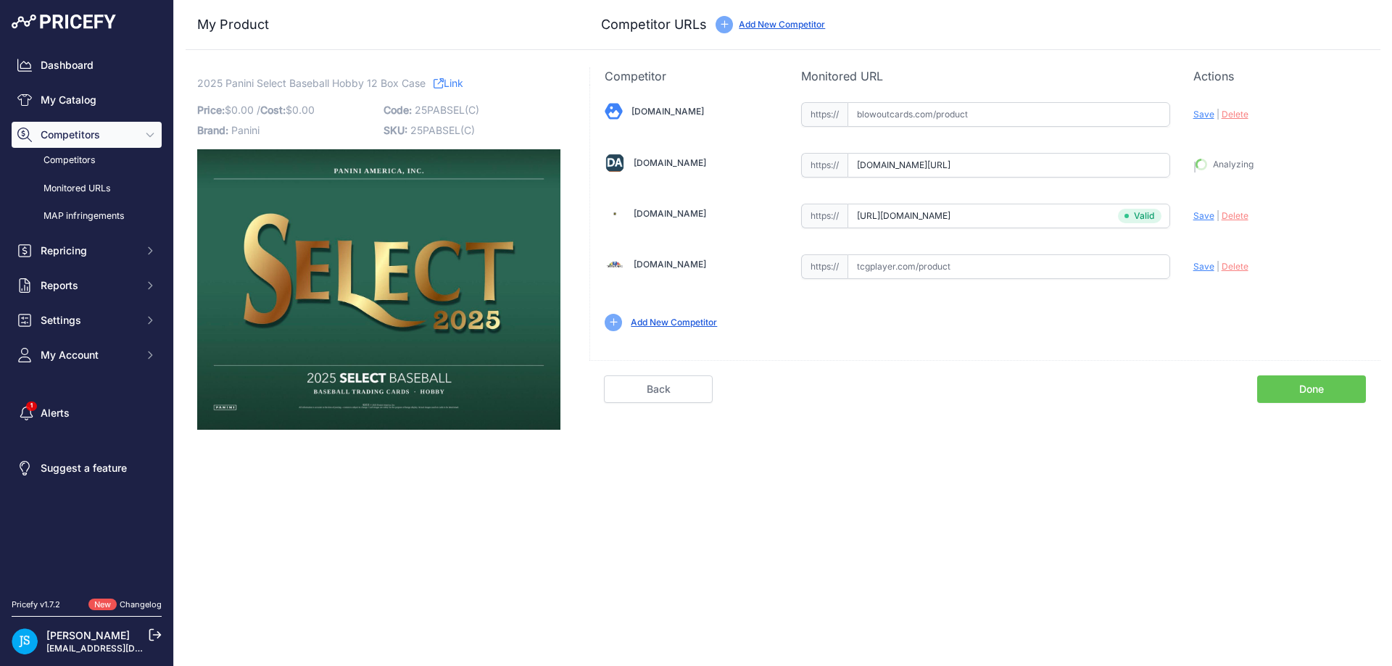
type input "[URL][DOMAIN_NAME]"
click at [916, 116] on input "text" at bounding box center [1008, 114] width 323 height 25
paste input "[URL][DOMAIN_NAME]"
click at [1206, 113] on span "Save" at bounding box center [1203, 114] width 21 height 11
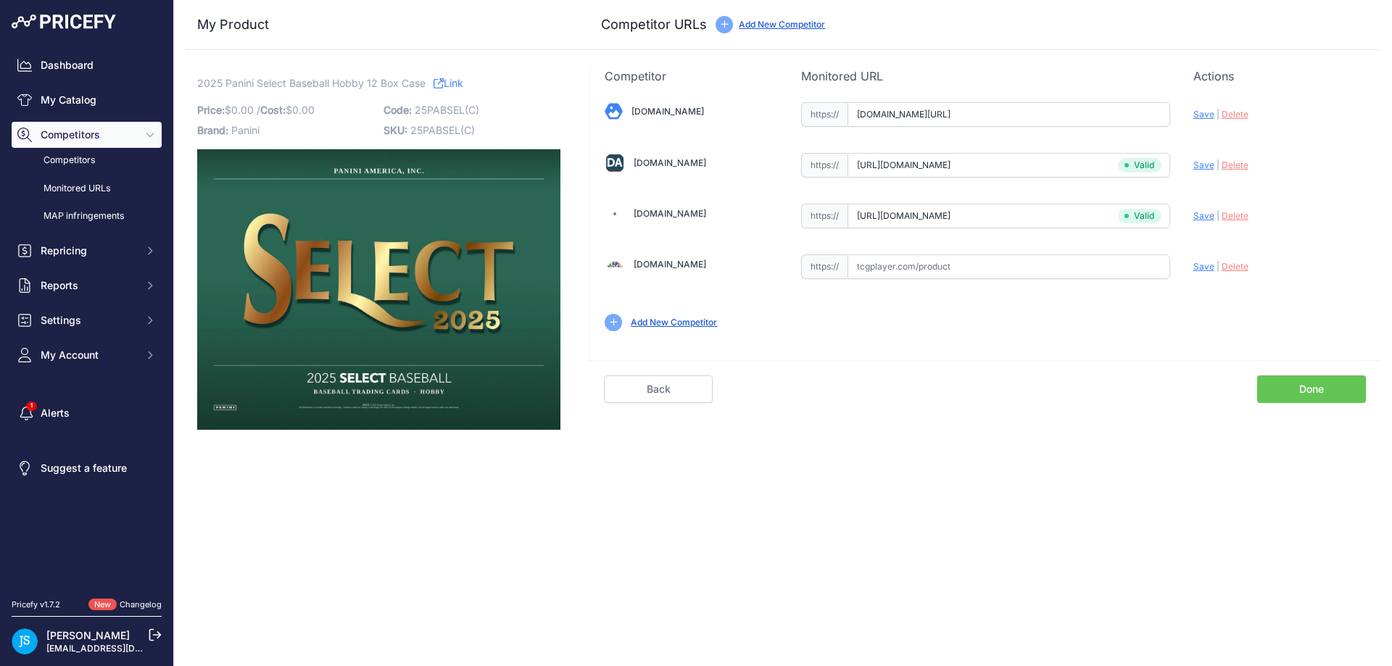
scroll to position [0, 0]
type input "[URL][DOMAIN_NAME]"
